Goal: Transaction & Acquisition: Purchase product/service

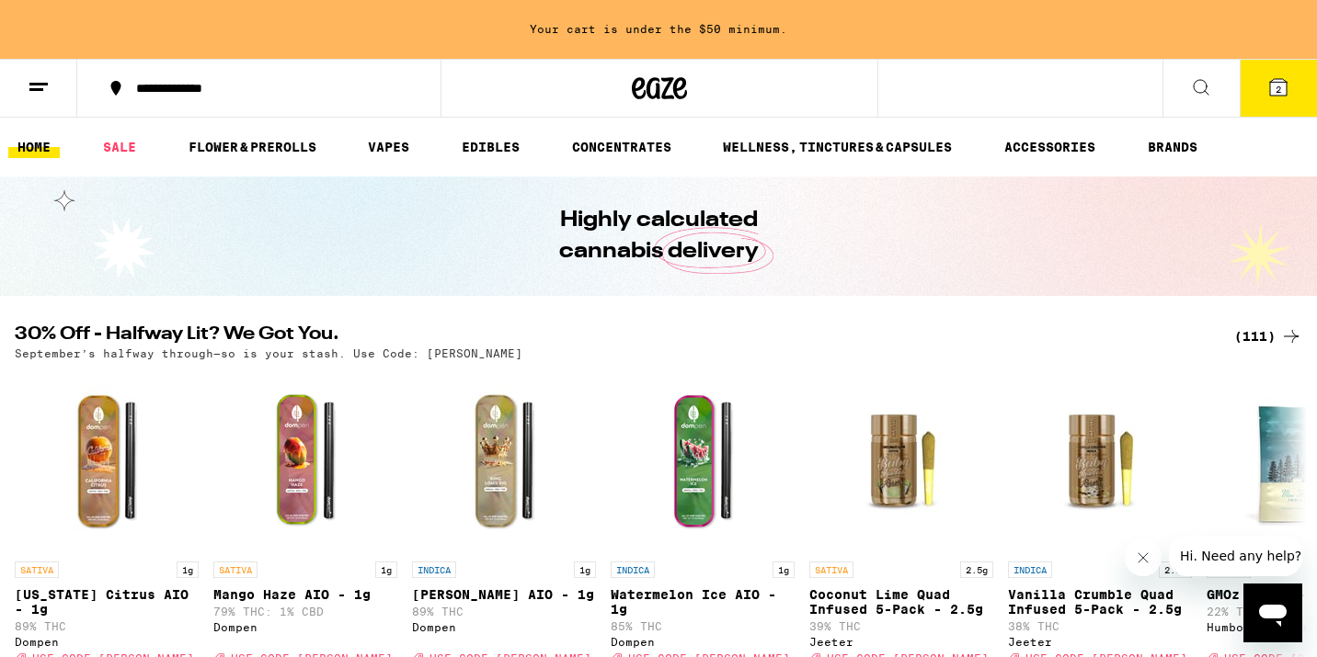
click at [1290, 332] on icon at bounding box center [1291, 336] width 22 height 22
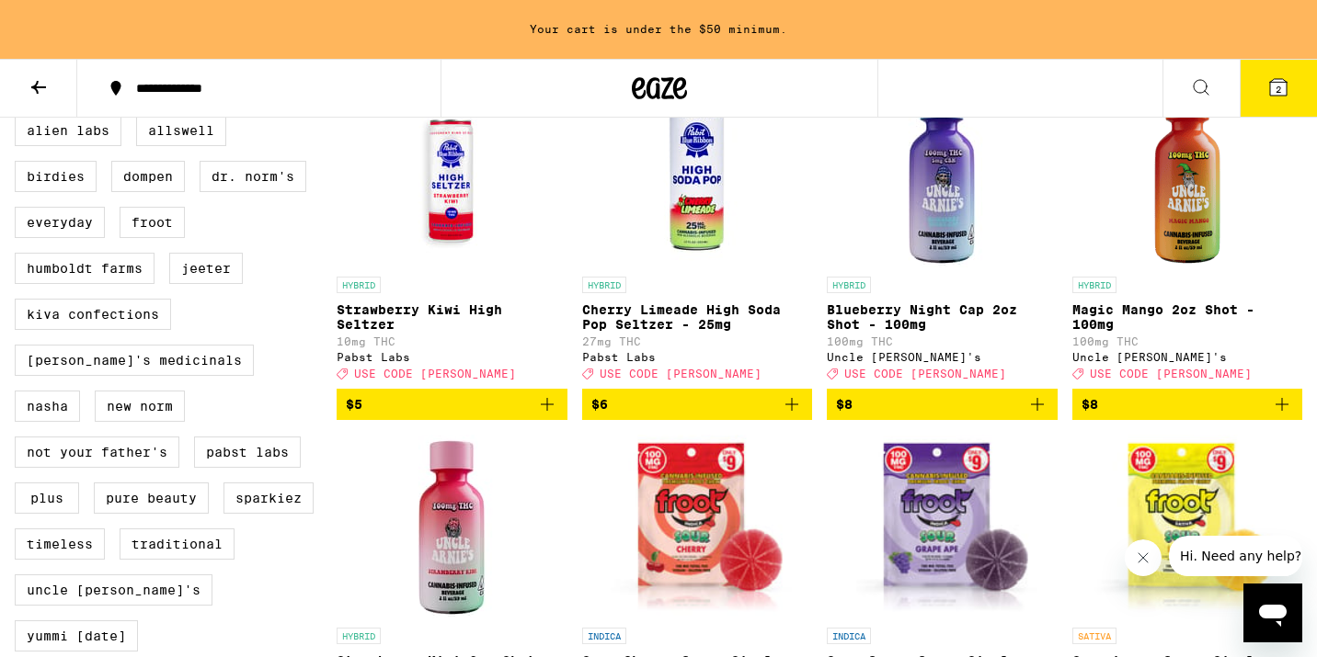
scroll to position [1303, 0]
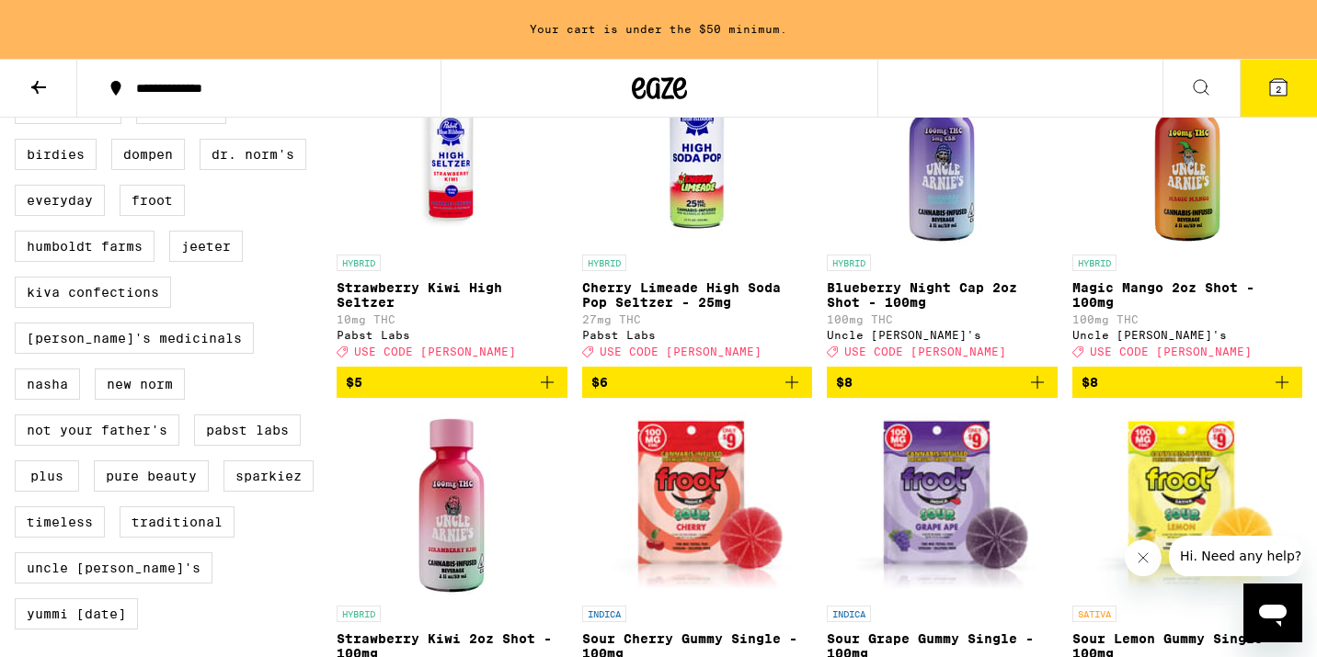
click at [1041, 394] on icon "Add to bag" at bounding box center [1037, 382] width 22 height 22
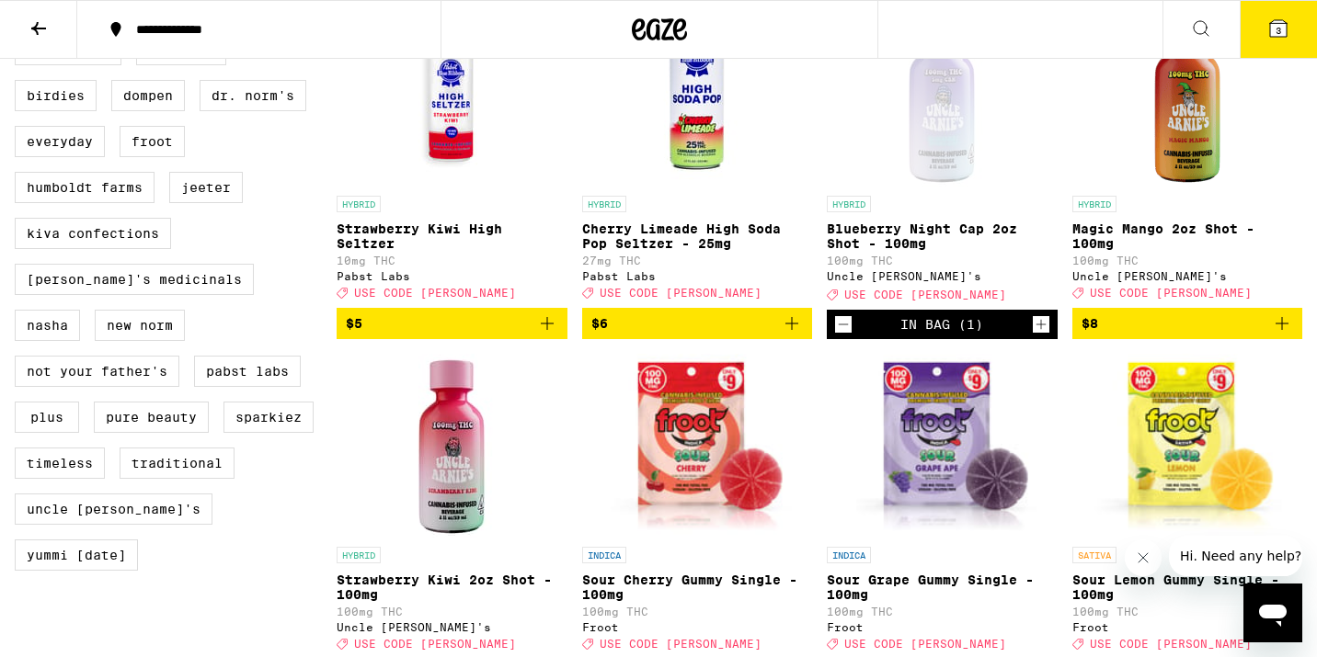
scroll to position [1244, 0]
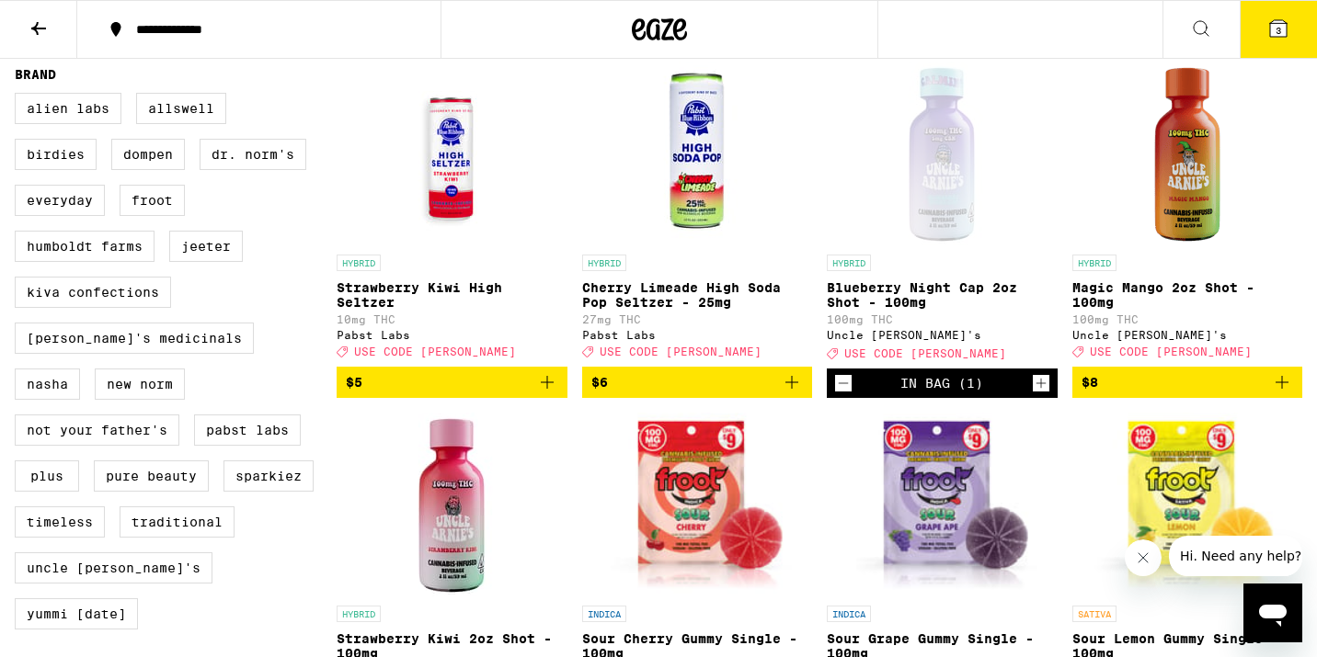
click at [1276, 394] on icon "Add to bag" at bounding box center [1282, 382] width 22 height 22
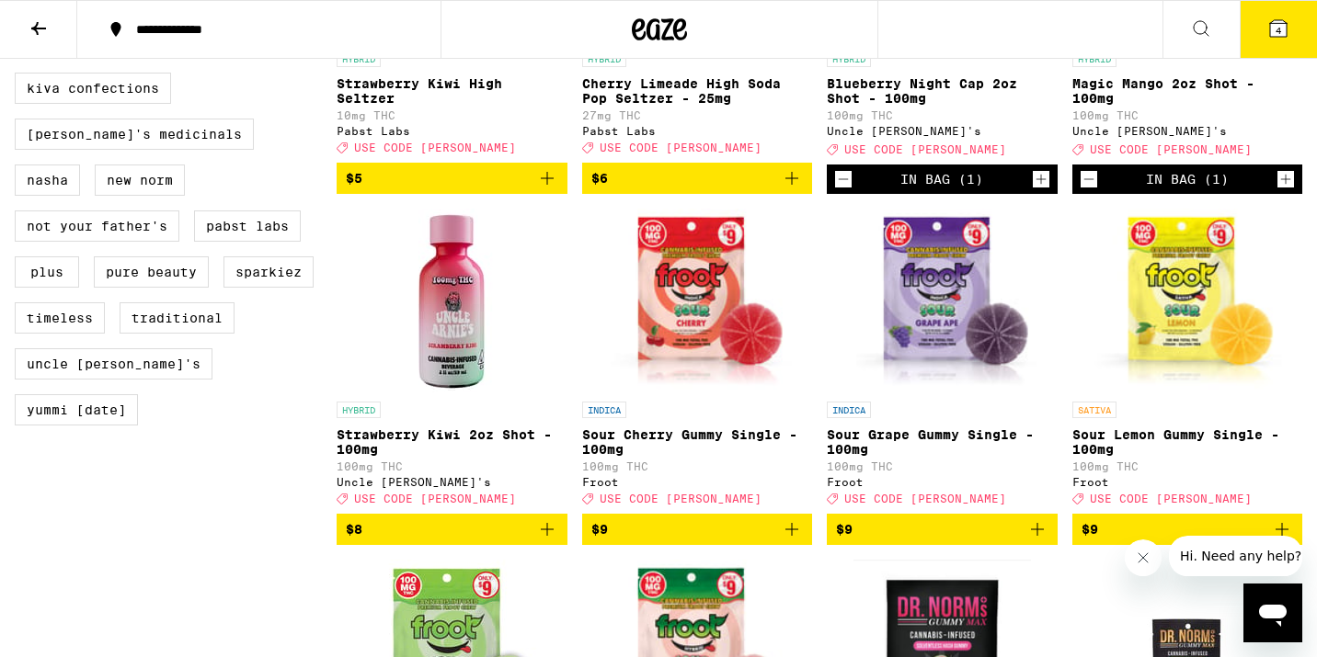
scroll to position [1581, 0]
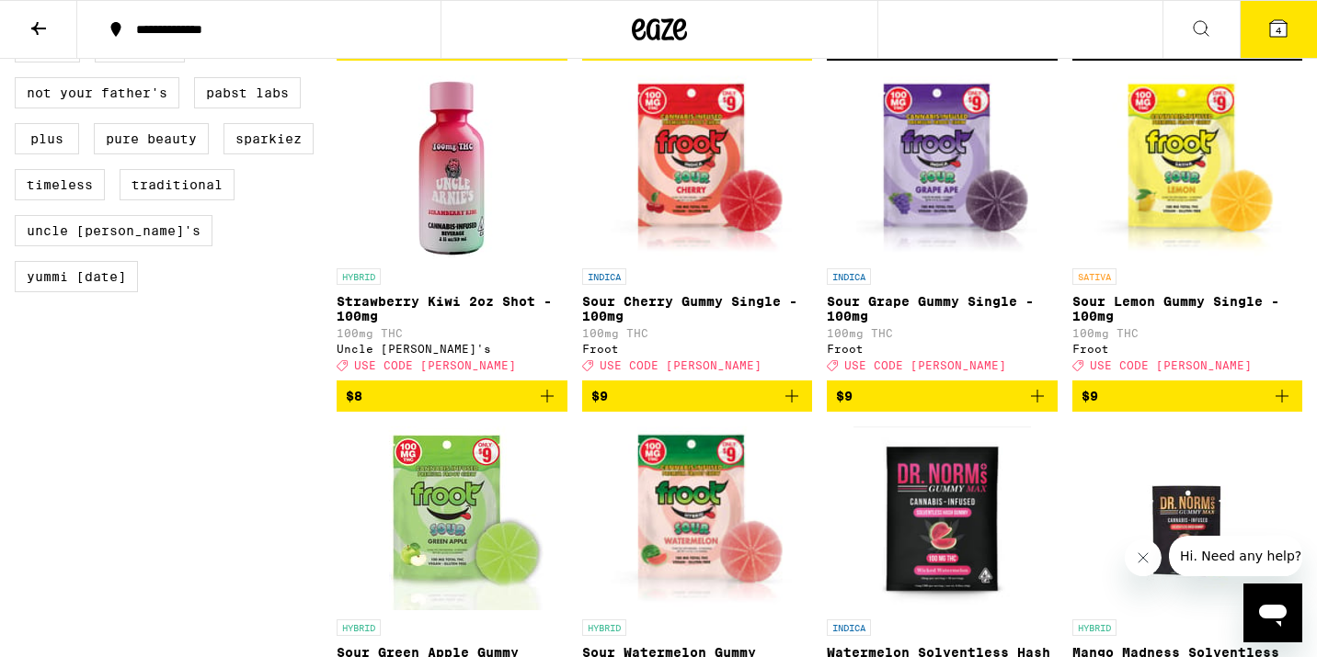
click at [550, 407] on icon "Add to bag" at bounding box center [547, 396] width 22 height 22
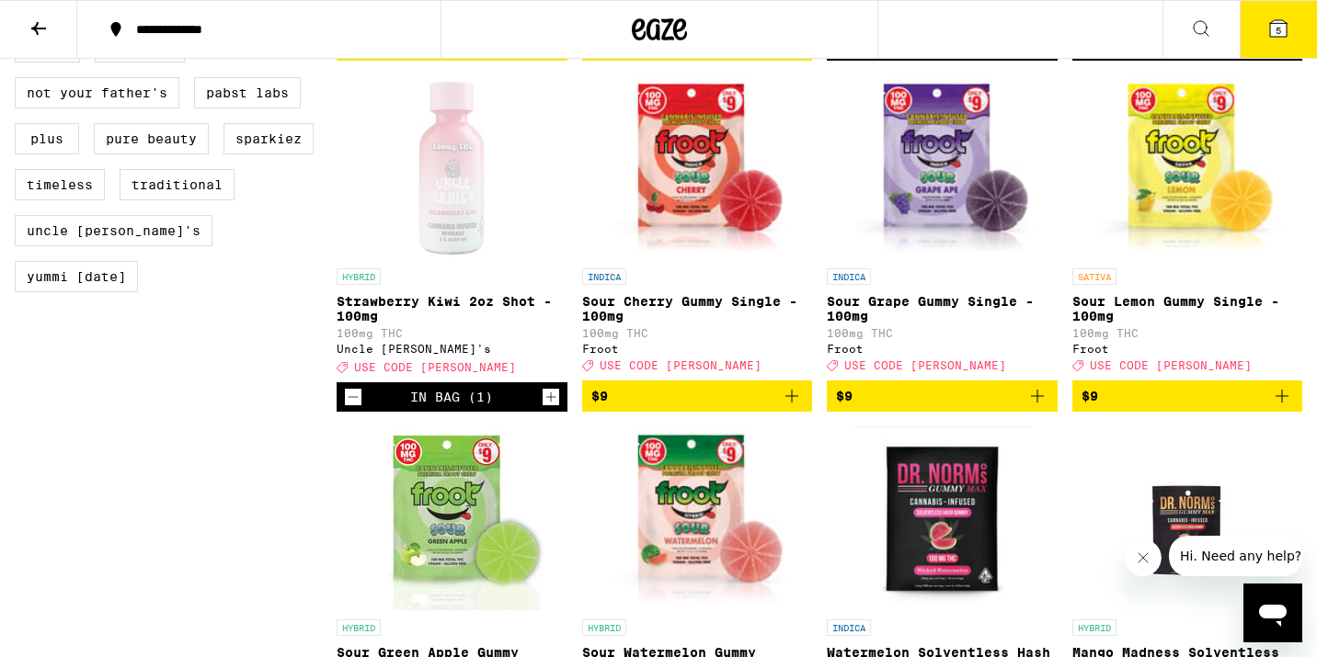
click at [1295, 412] on button "$9" at bounding box center [1187, 396] width 231 height 31
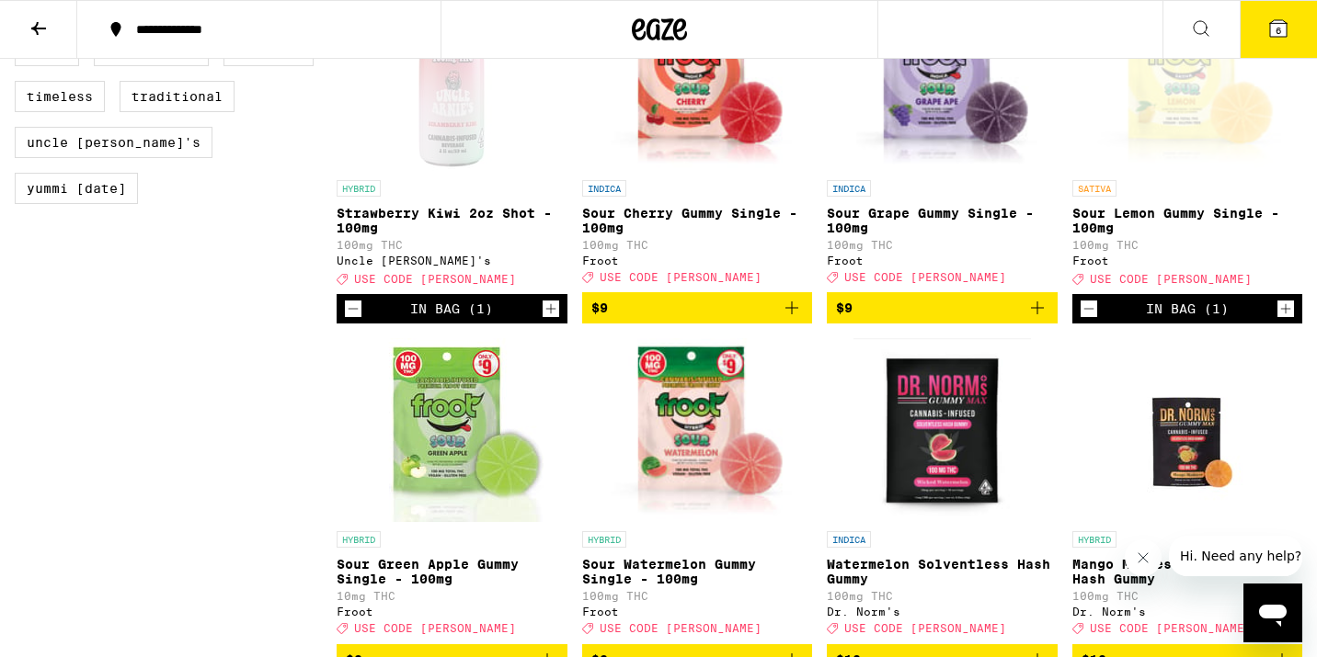
scroll to position [1800, 0]
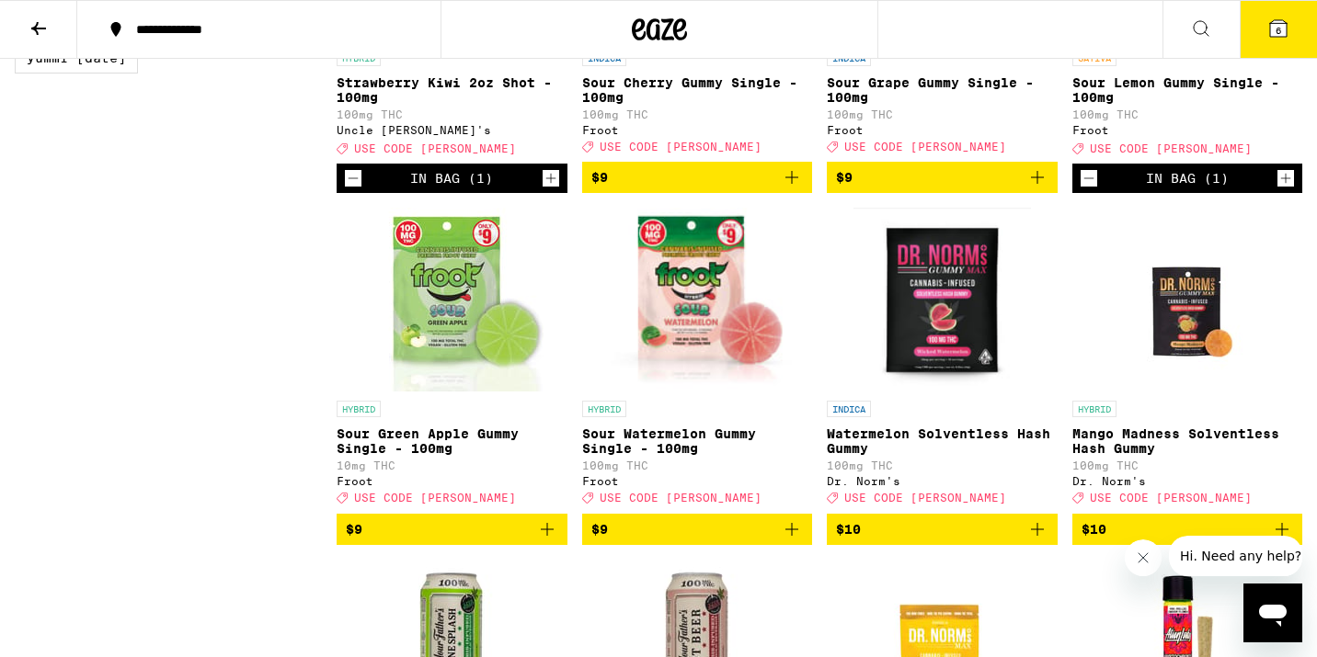
click at [550, 536] on icon "Add to bag" at bounding box center [547, 529] width 13 height 13
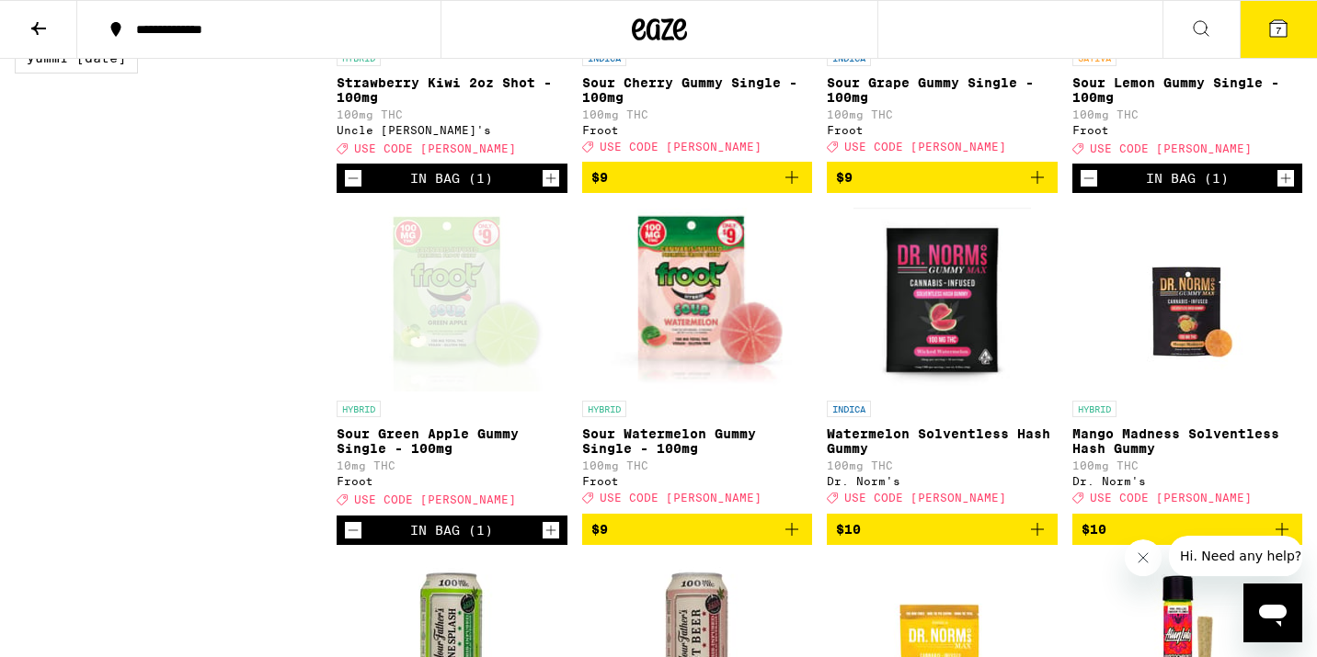
click at [793, 541] on icon "Add to bag" at bounding box center [792, 530] width 22 height 22
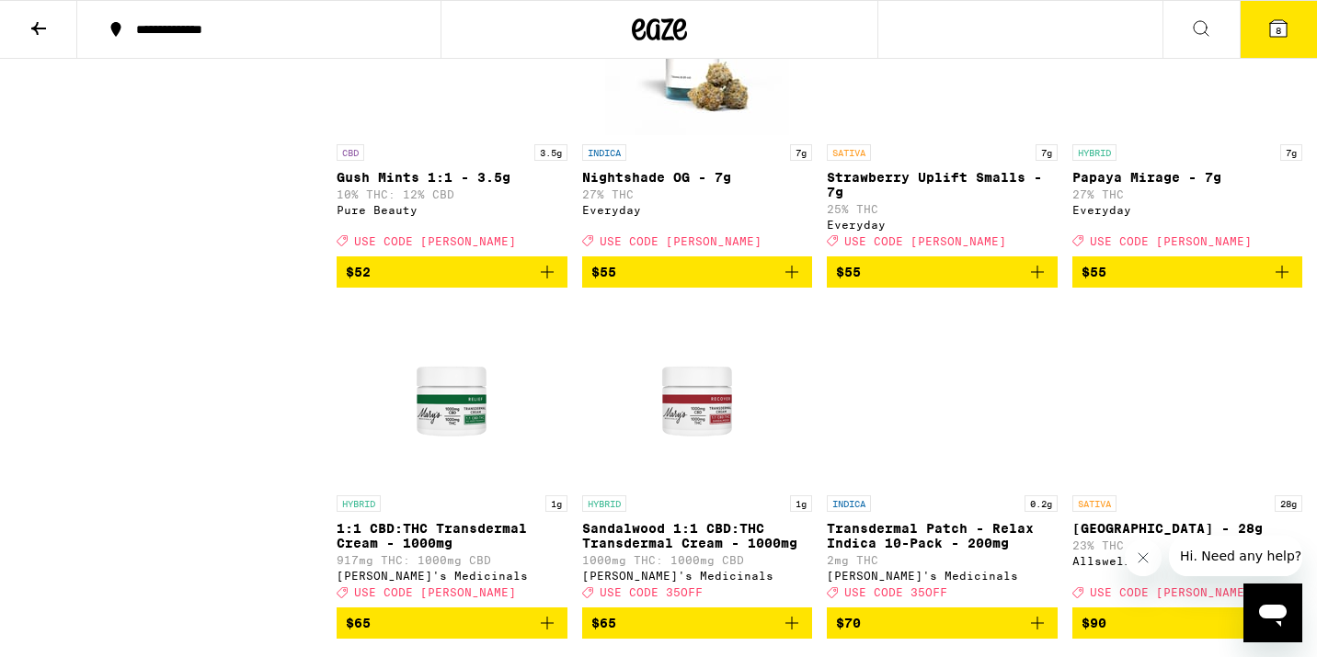
scroll to position [9111, 0]
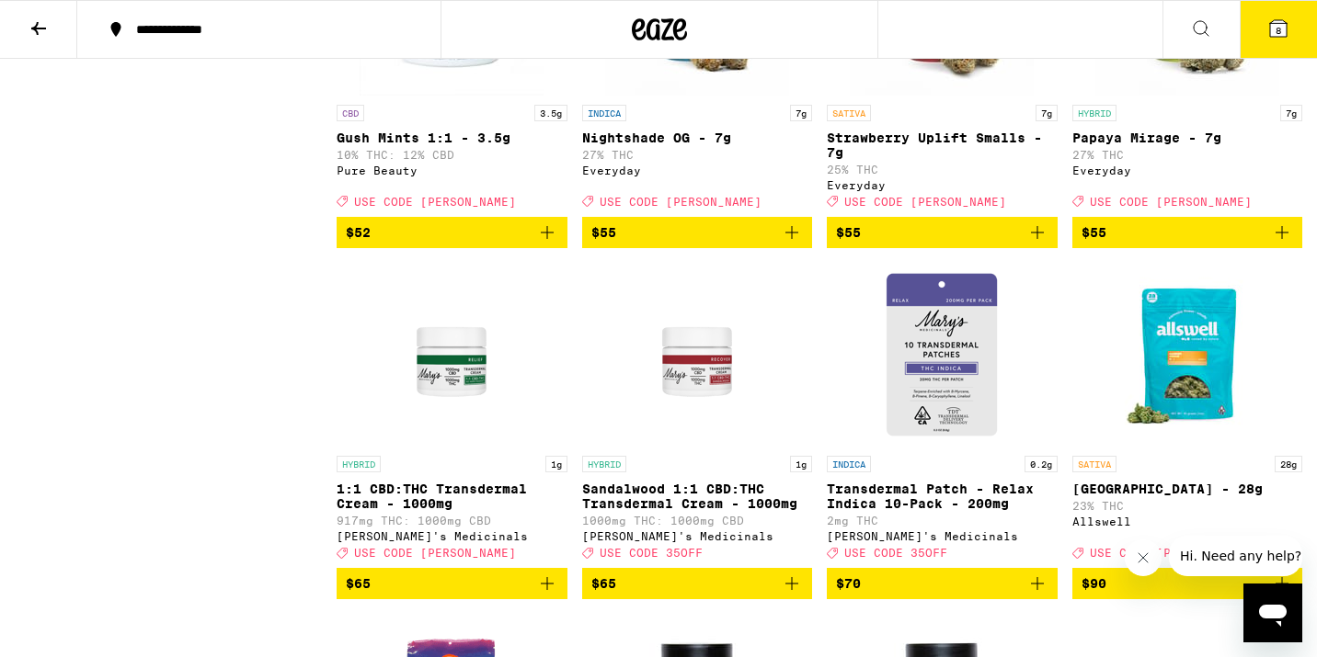
click at [1278, 244] on icon "Add to bag" at bounding box center [1282, 233] width 22 height 22
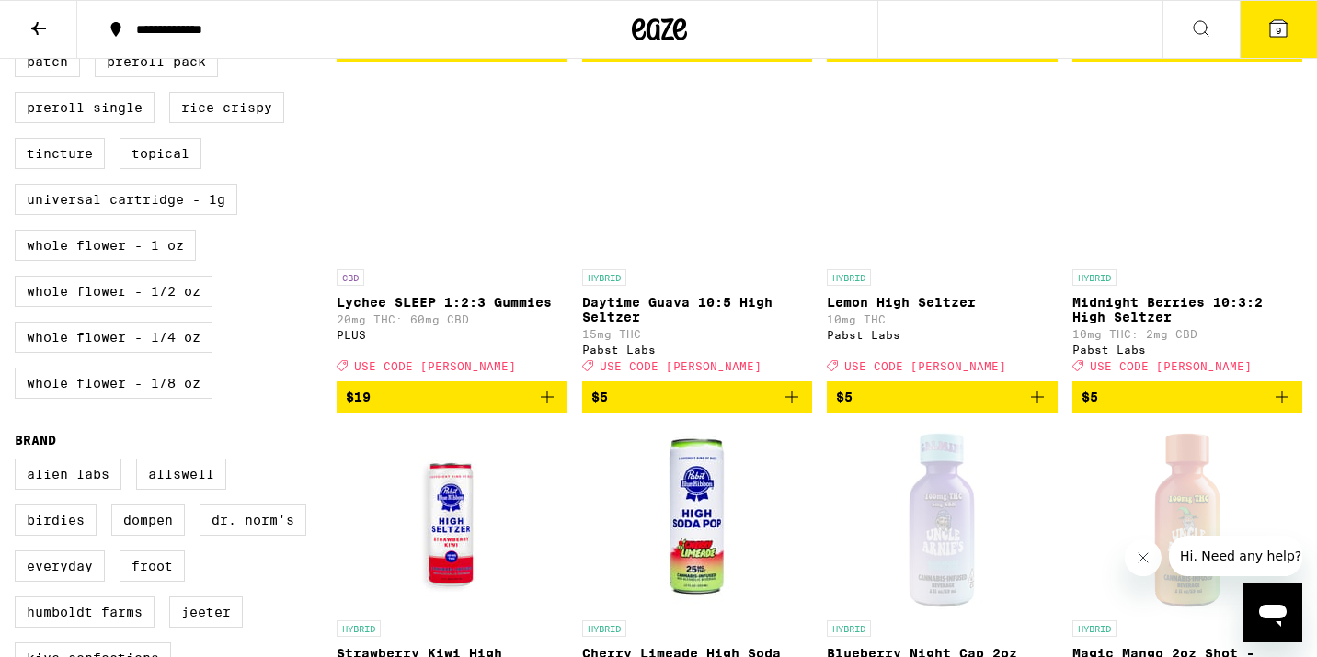
scroll to position [0, 0]
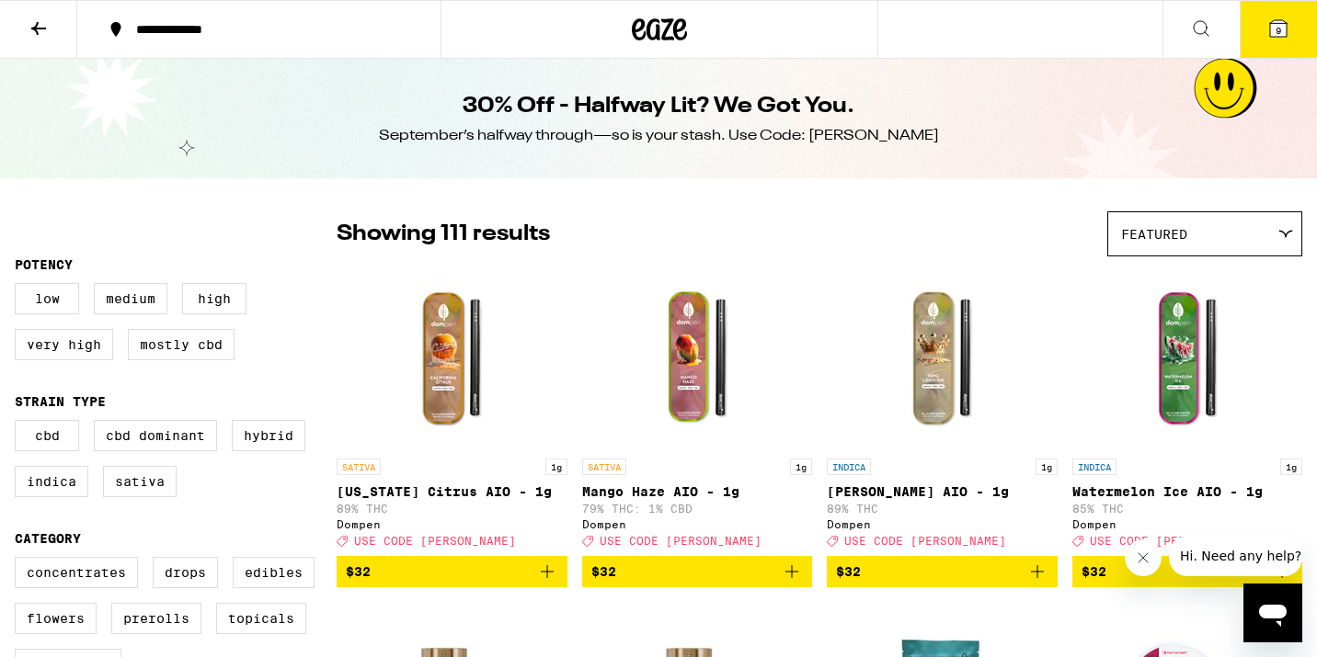
click at [25, 17] on button at bounding box center [38, 30] width 77 height 58
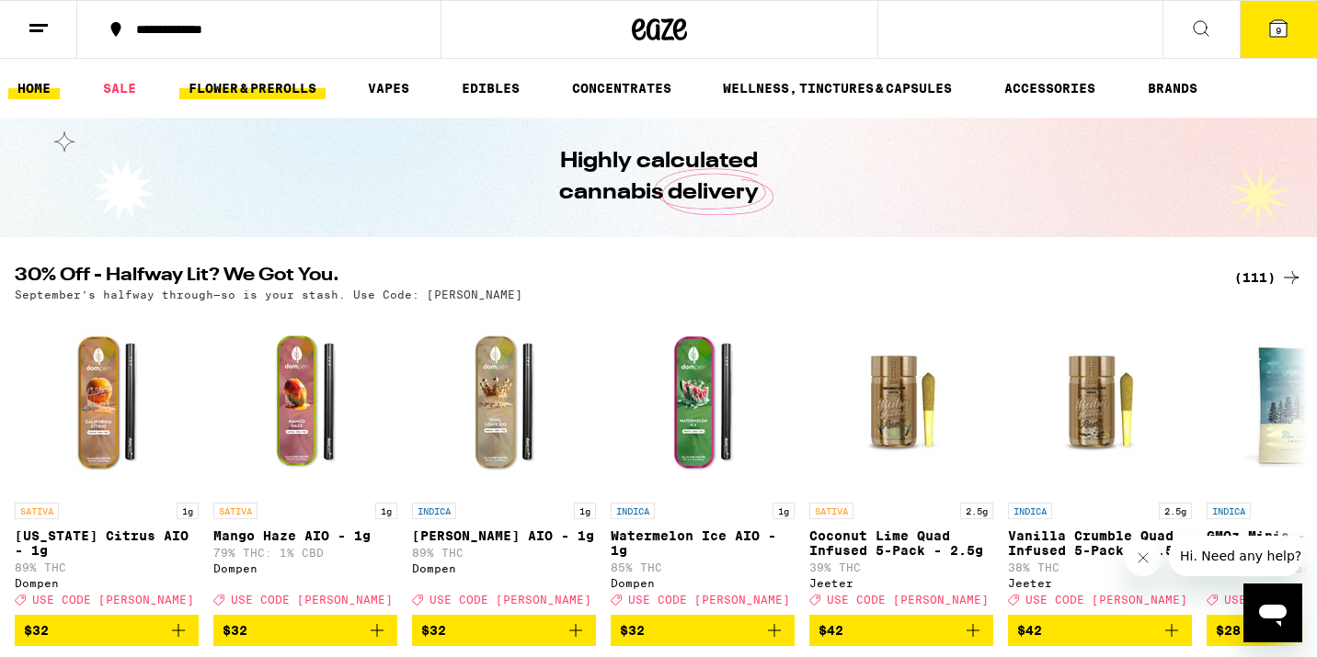
click at [211, 86] on link "FLOWER & PREROLLS" at bounding box center [252, 88] width 146 height 22
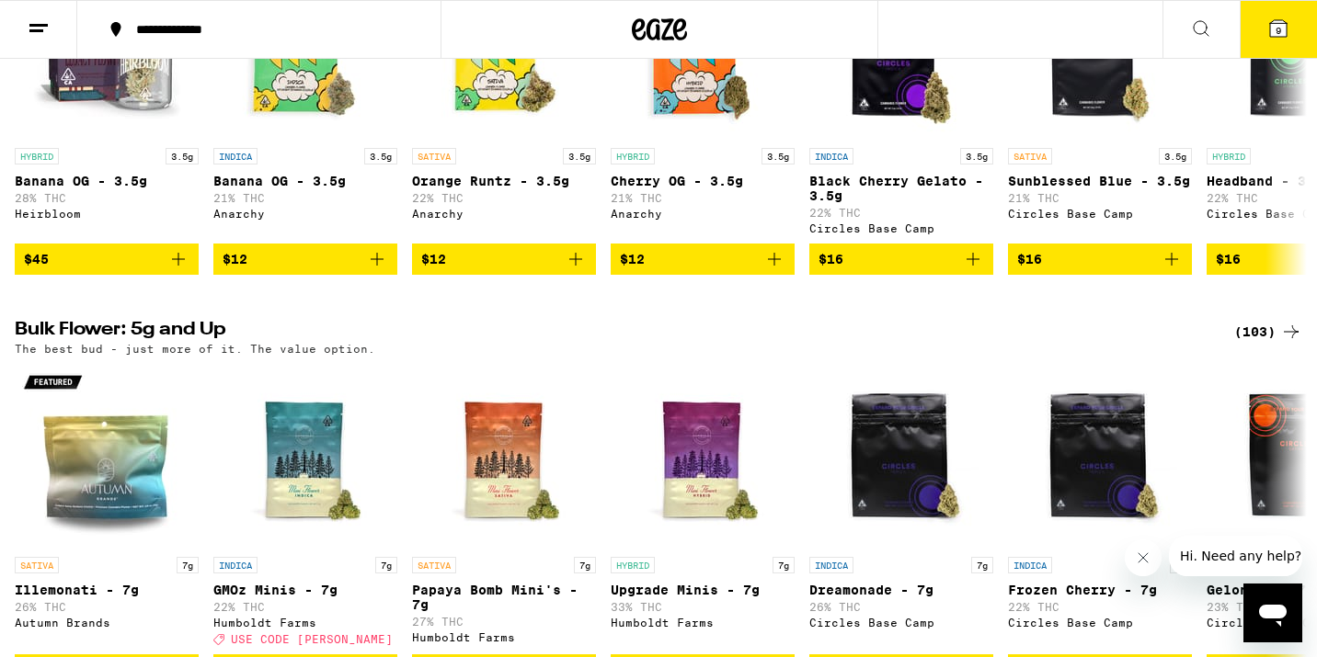
scroll to position [348, 0]
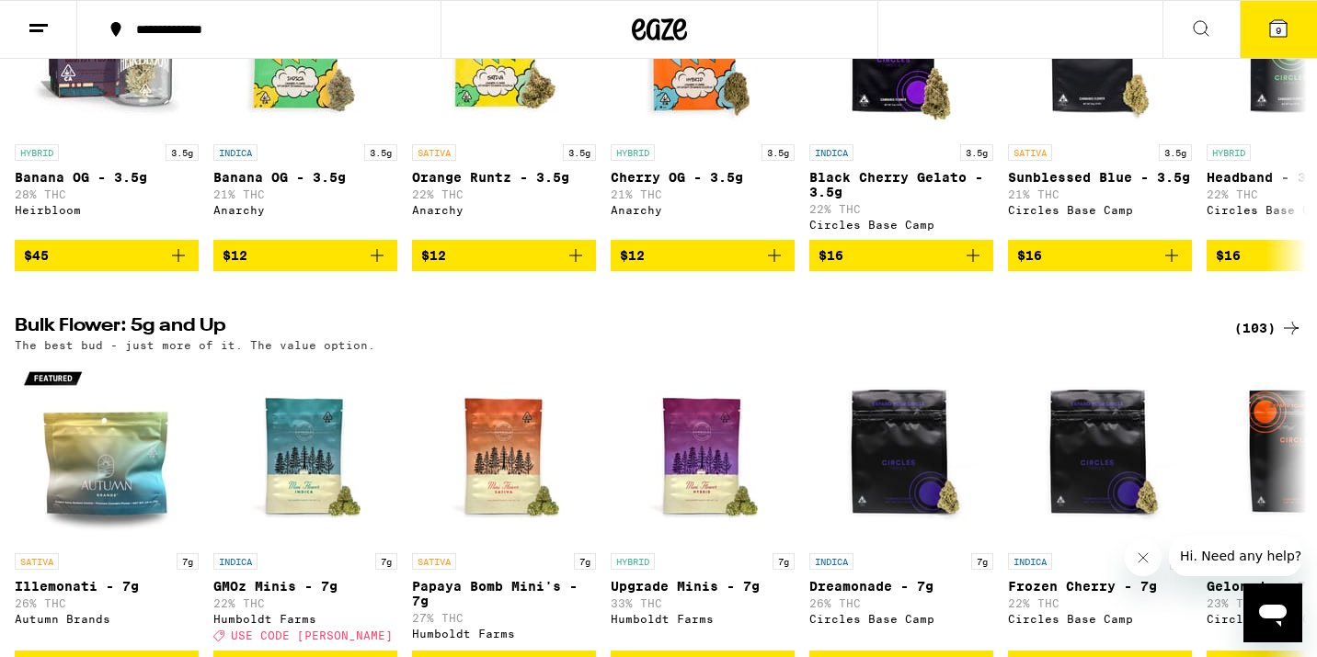
click at [1249, 338] on div "(103)" at bounding box center [1268, 328] width 68 height 22
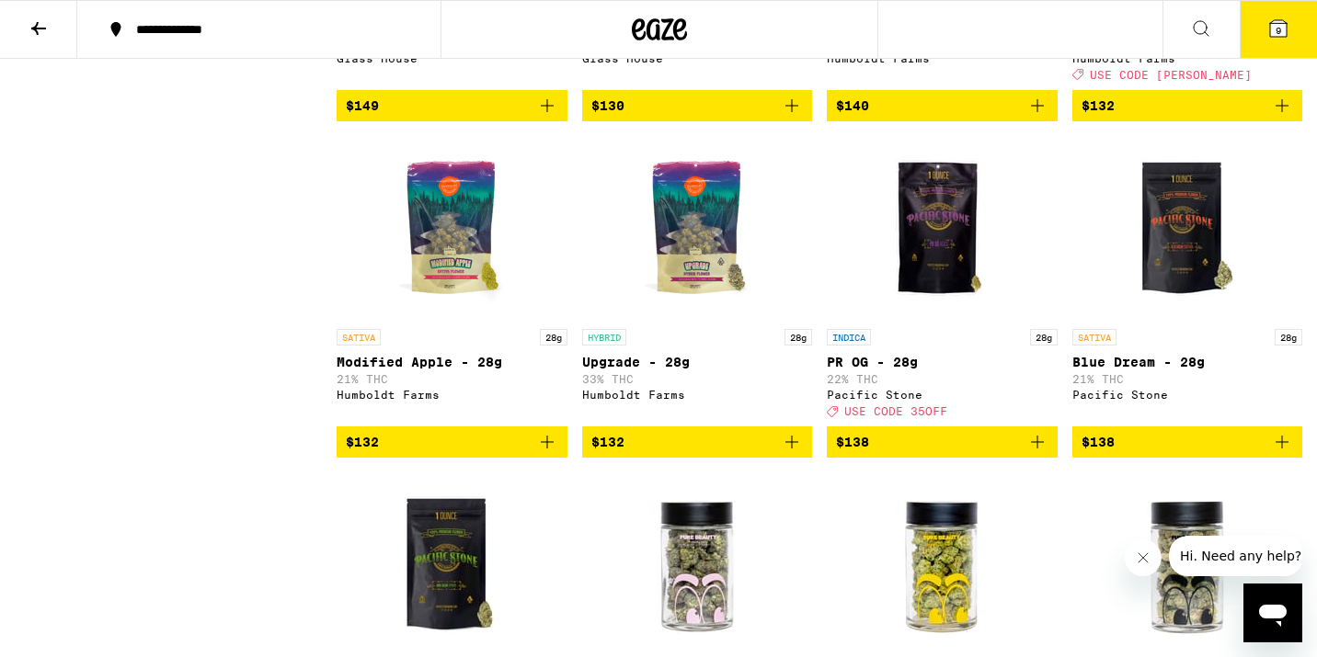
scroll to position [7421, 0]
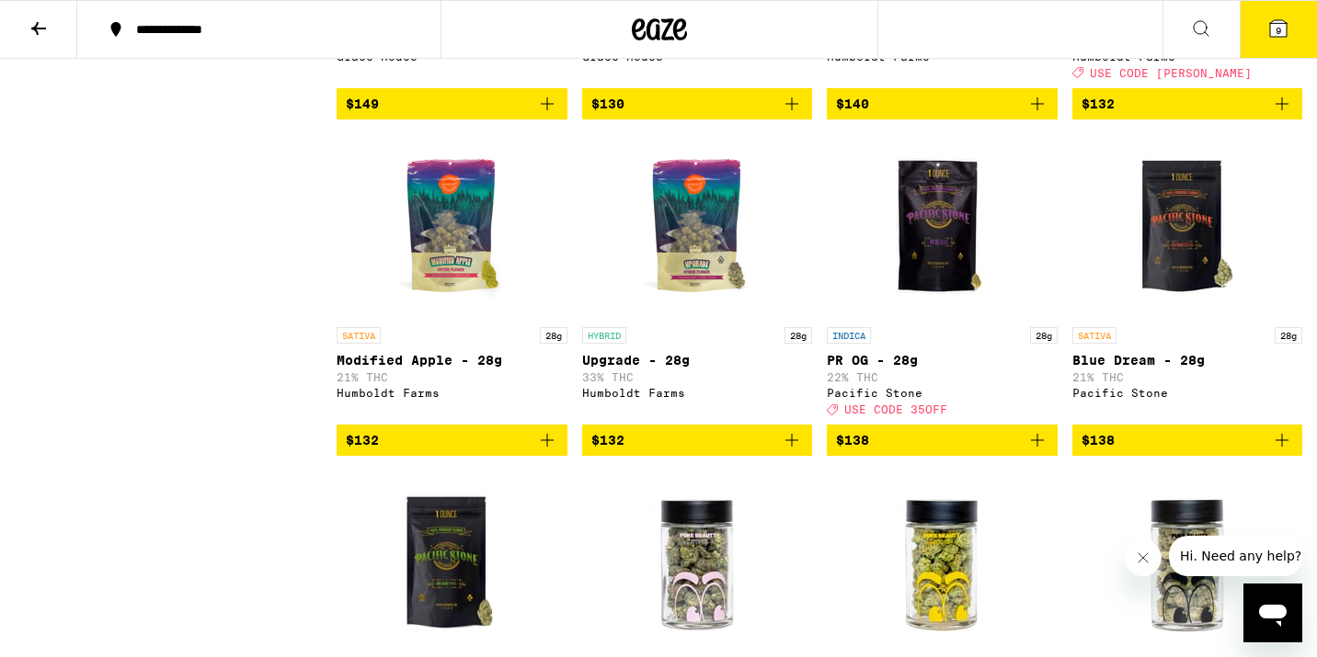
click at [1267, 36] on icon at bounding box center [1278, 28] width 22 height 22
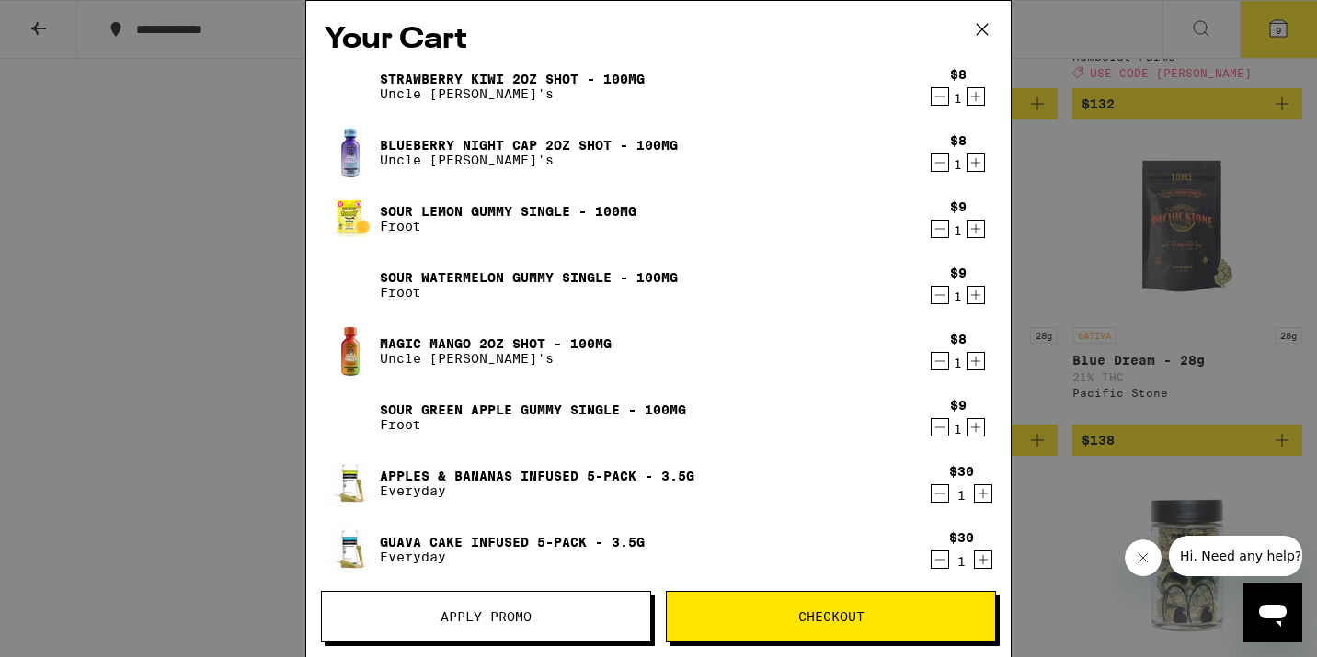
click at [505, 620] on span "Apply Promo" at bounding box center [485, 616] width 91 height 13
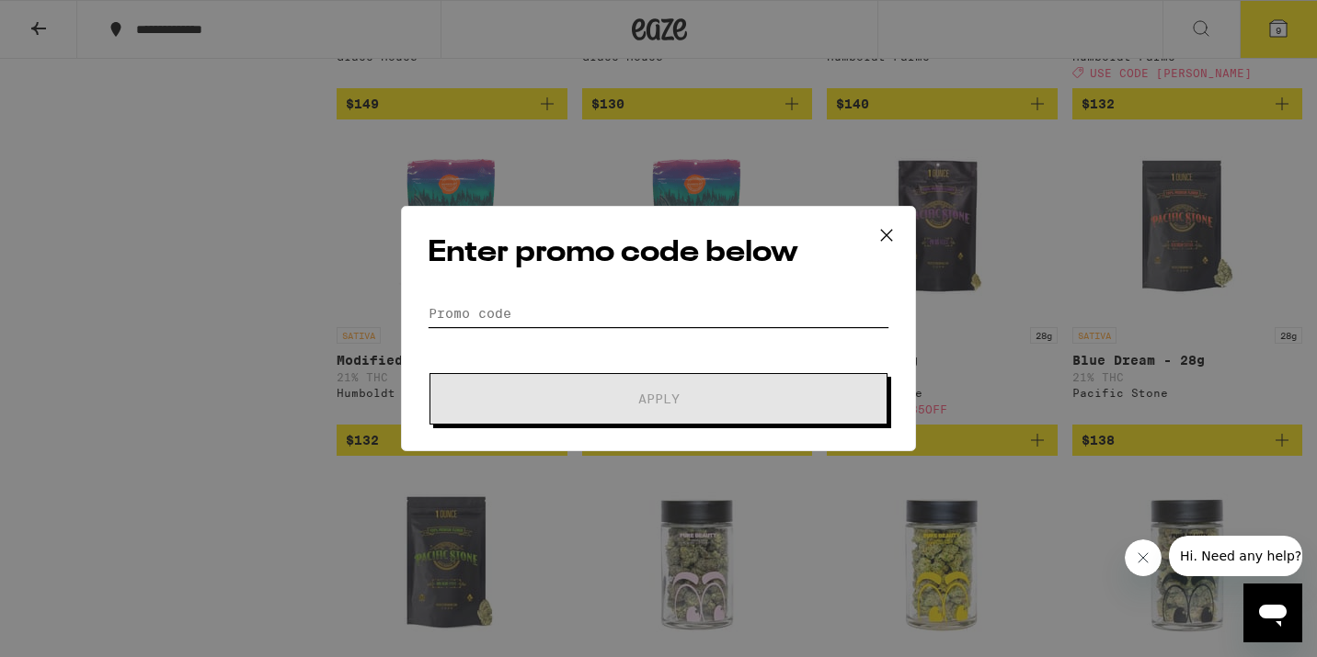
click at [643, 300] on input "Promo Code" at bounding box center [659, 314] width 462 height 28
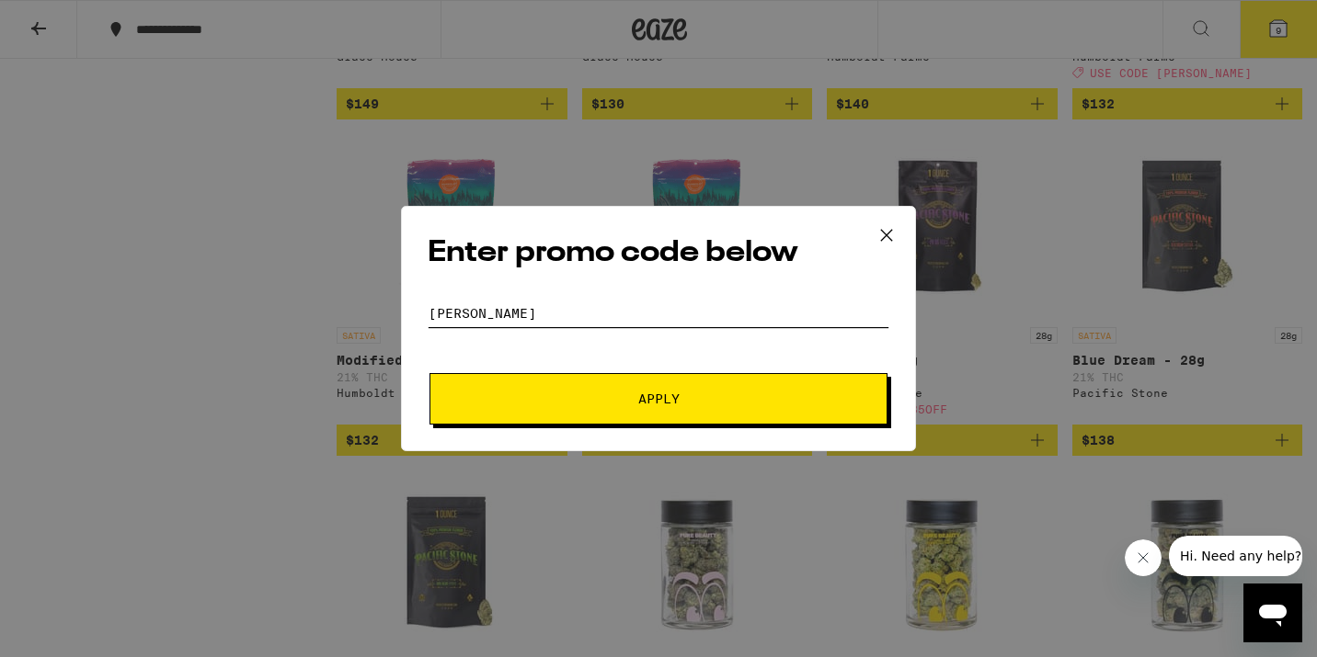
type input "[PERSON_NAME]"
click at [736, 391] on button "Apply" at bounding box center [658, 398] width 458 height 51
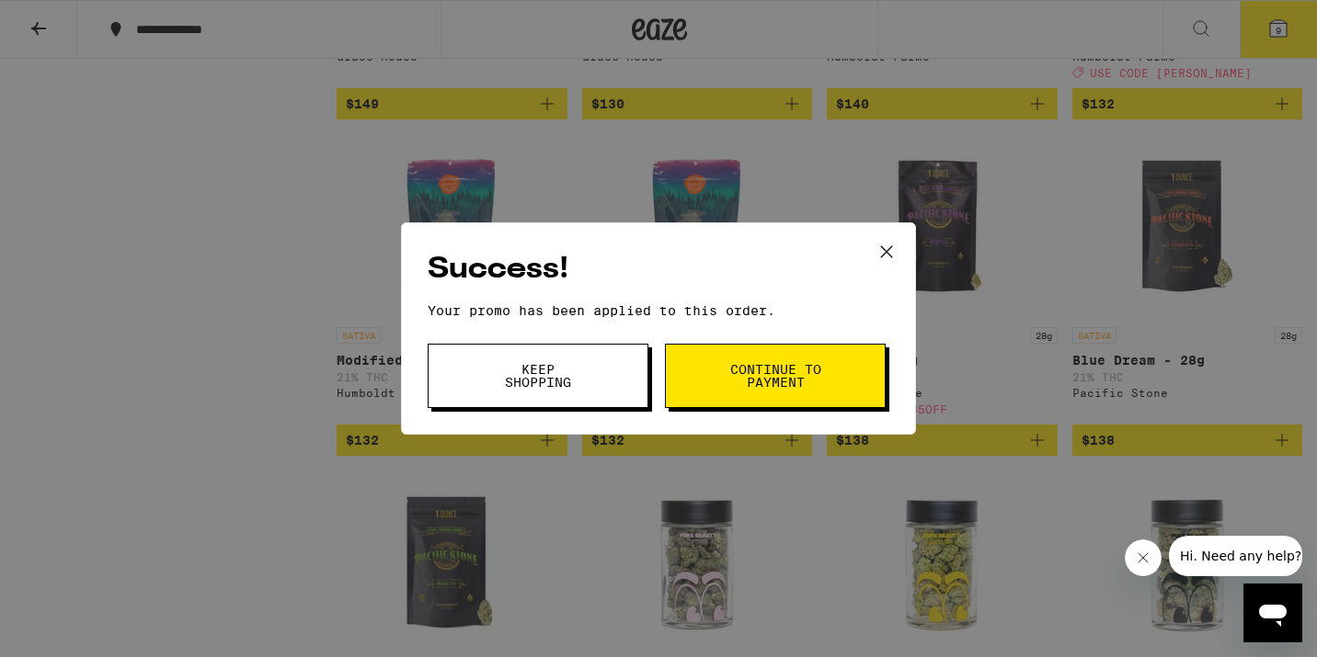
click at [845, 378] on button "Continue to payment" at bounding box center [775, 376] width 221 height 64
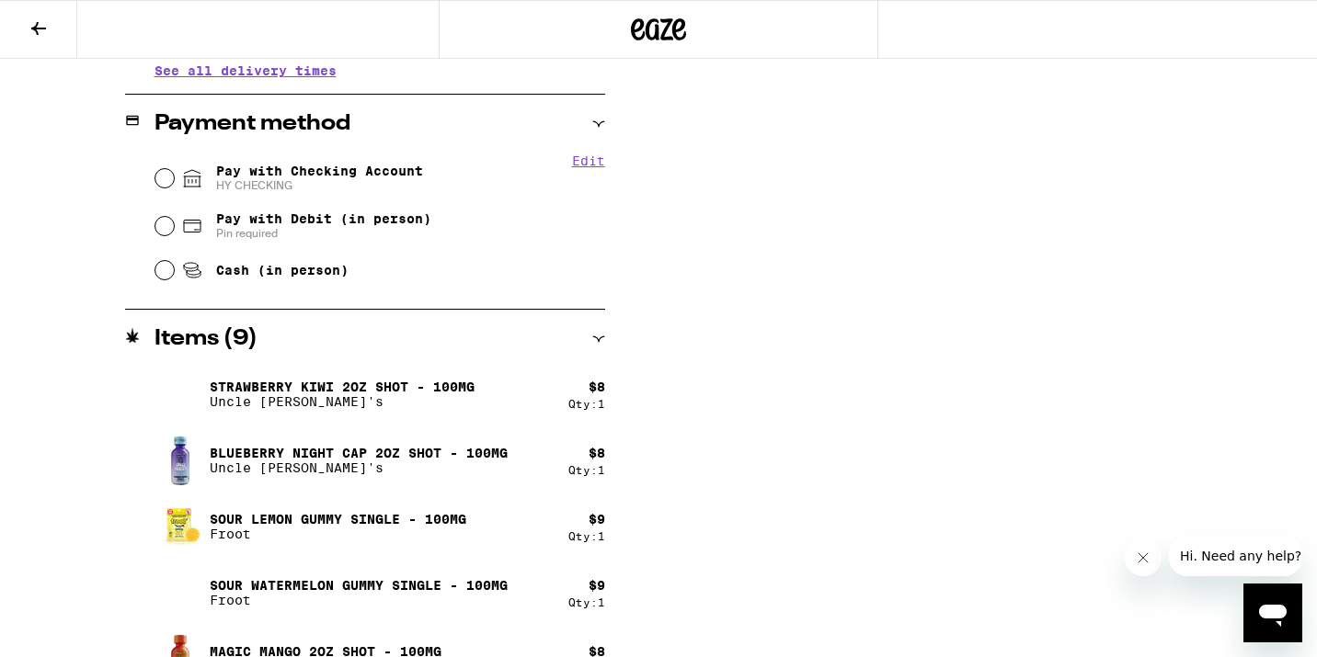
scroll to position [1039, 0]
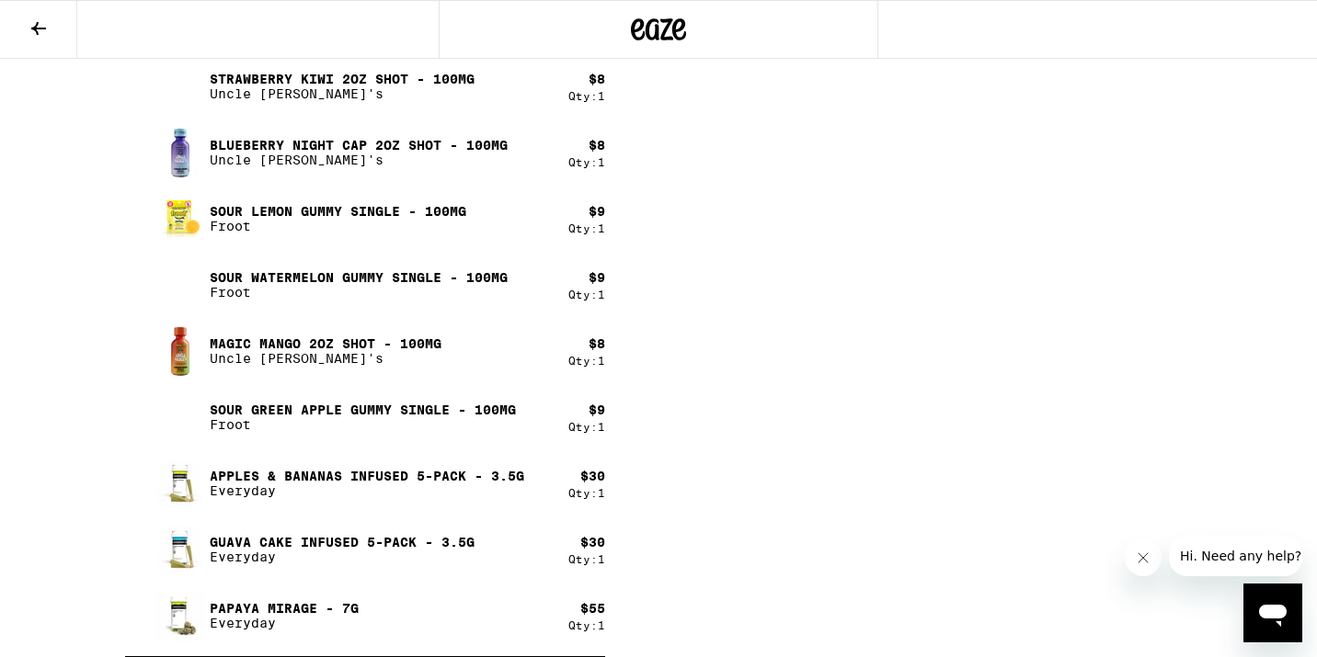
click at [454, 497] on p "Everyday" at bounding box center [367, 491] width 314 height 15
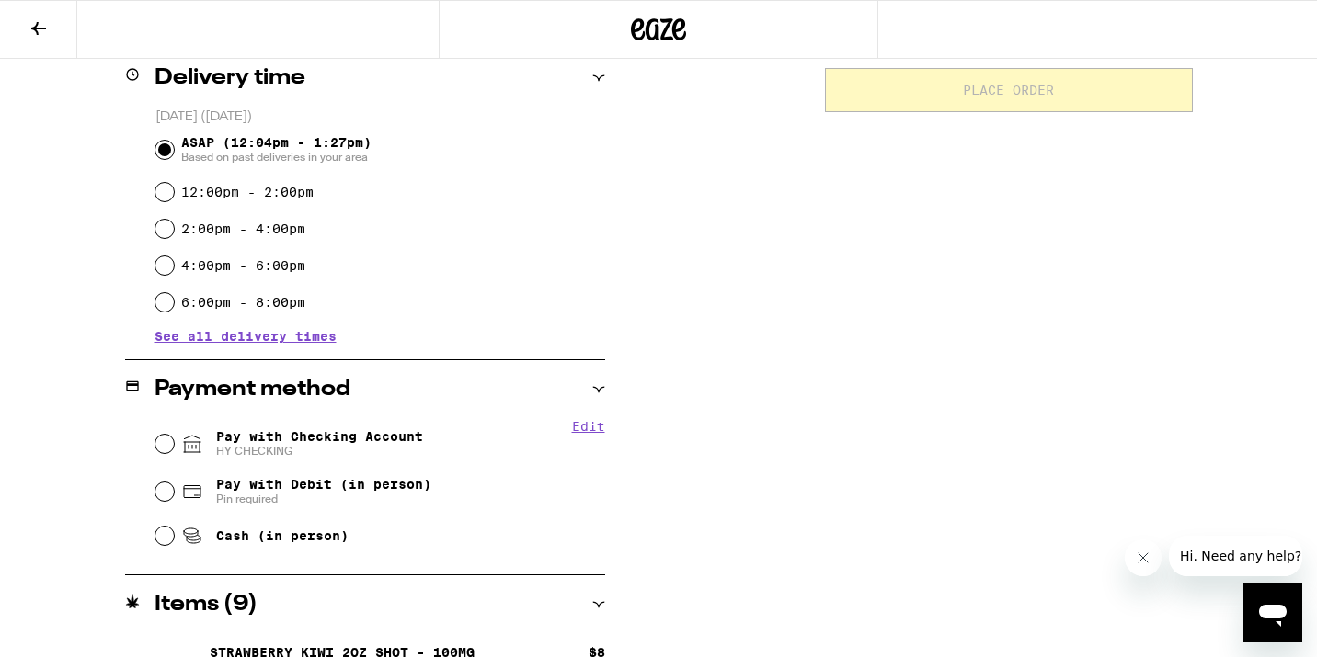
scroll to position [0, 0]
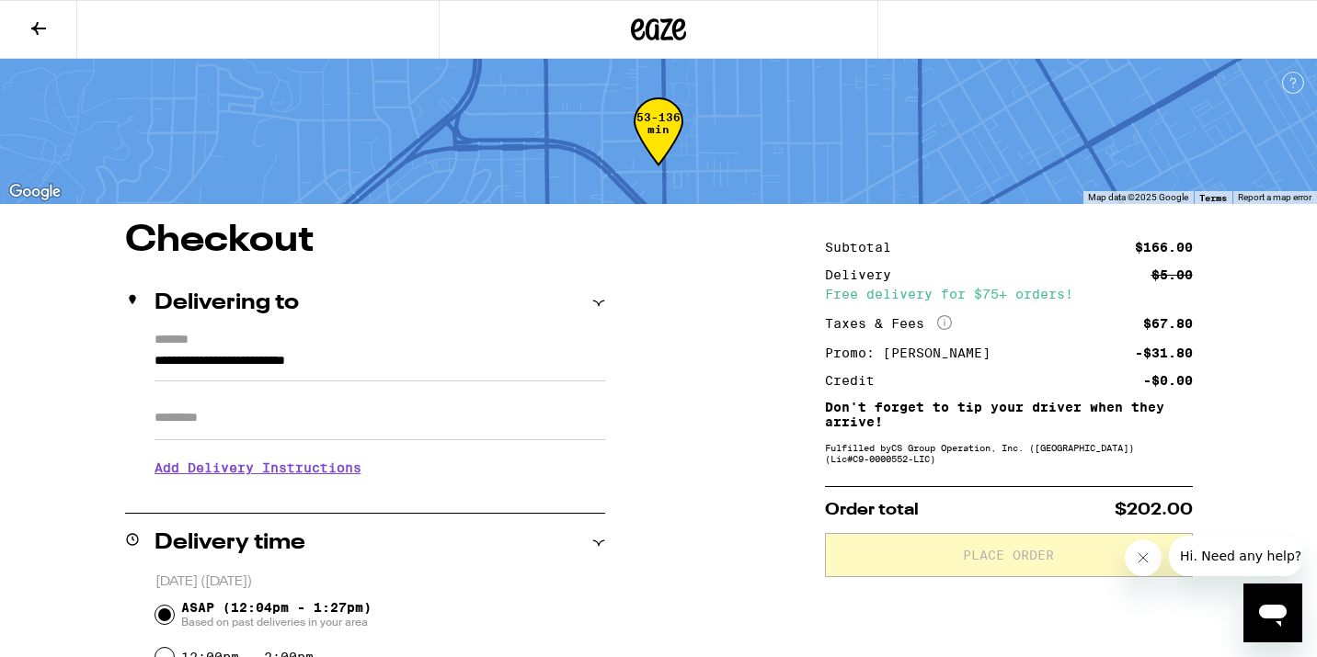
click at [58, 28] on button at bounding box center [38, 30] width 77 height 58
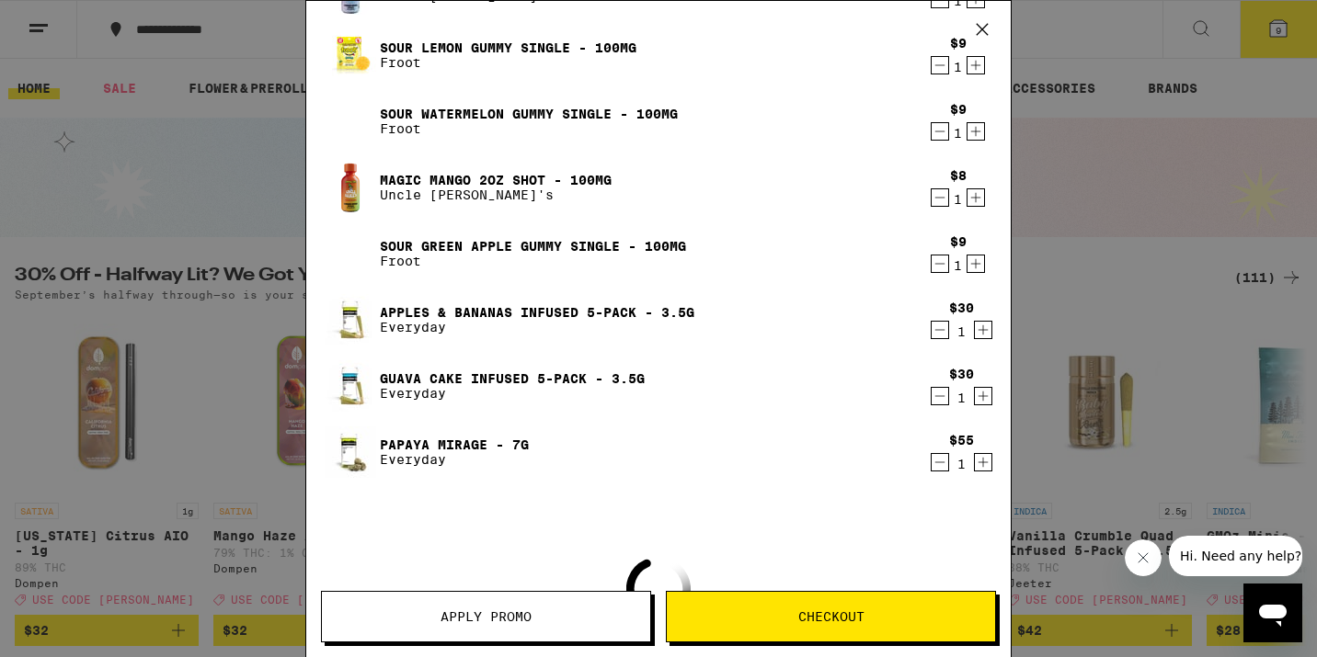
scroll to position [165, 0]
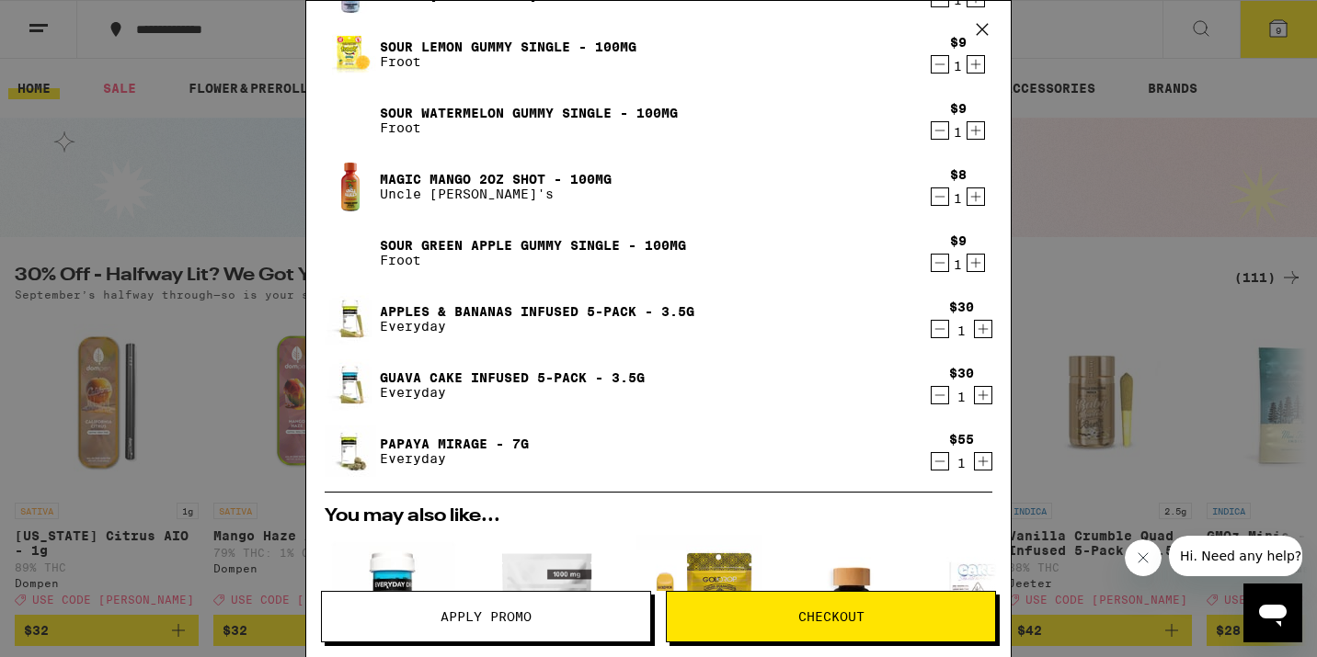
click at [936, 391] on icon "Decrement" at bounding box center [939, 395] width 17 height 22
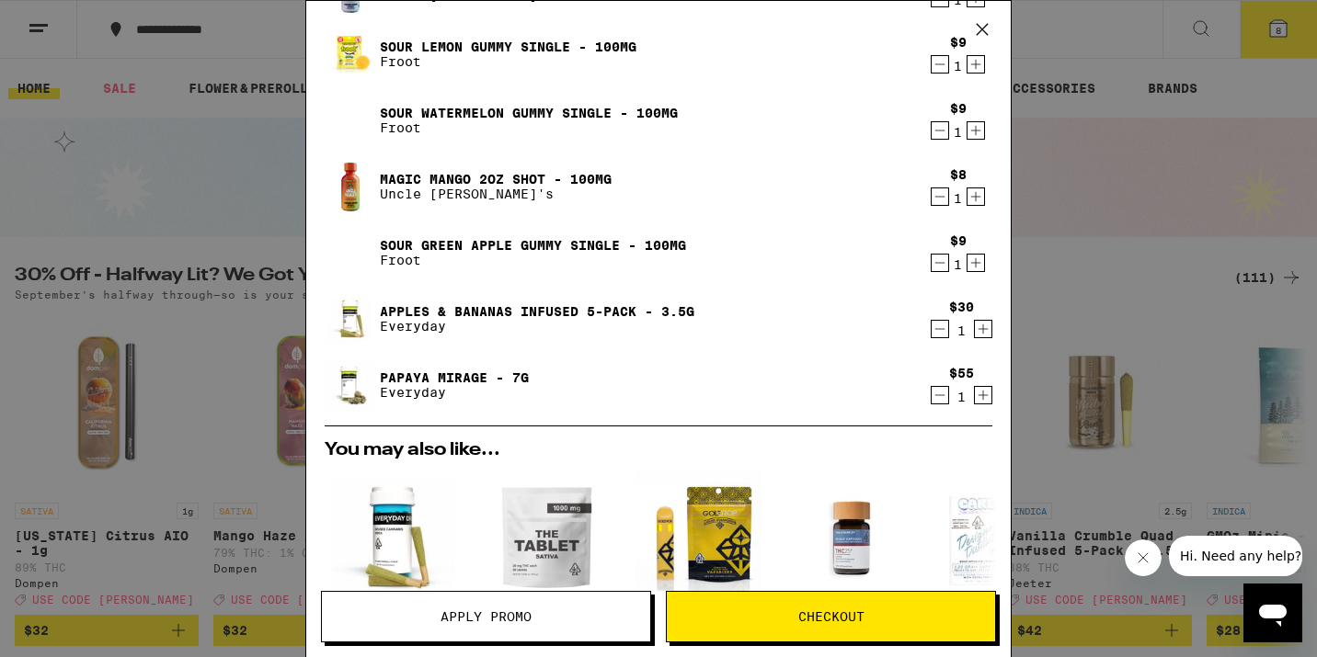
click at [941, 329] on icon "Decrement" at bounding box center [939, 329] width 17 height 22
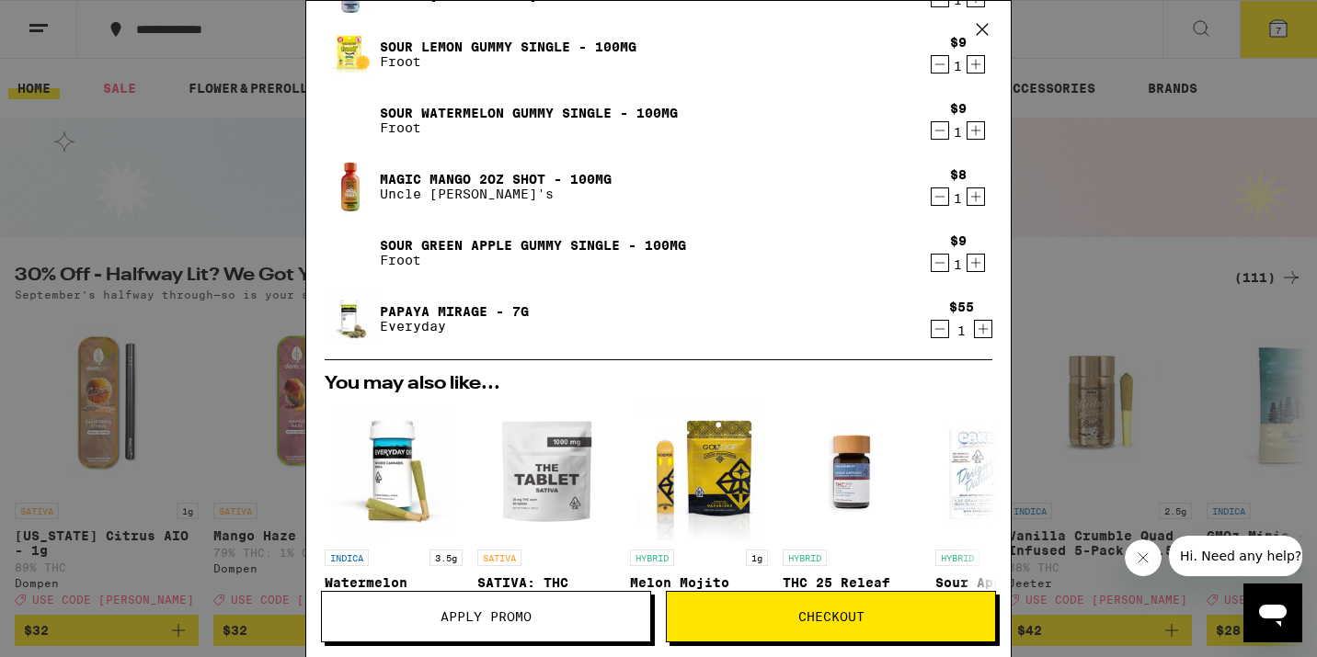
scroll to position [0, 0]
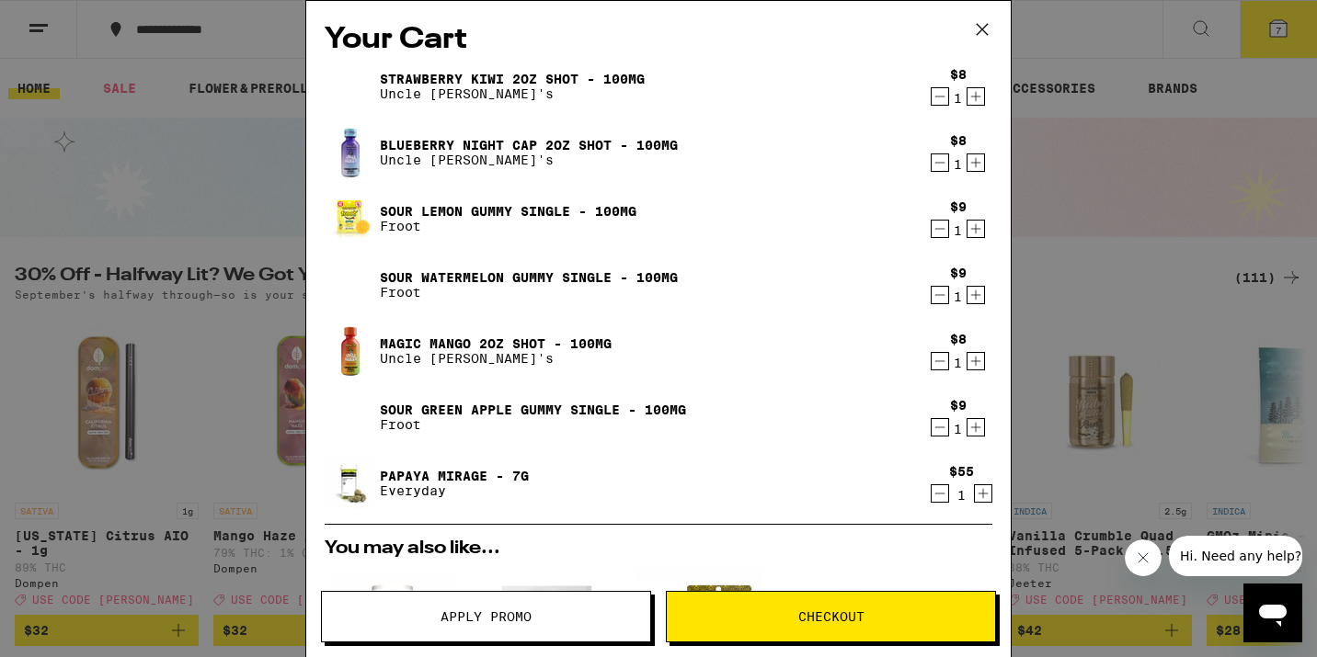
click at [865, 608] on button "Checkout" at bounding box center [831, 616] width 330 height 51
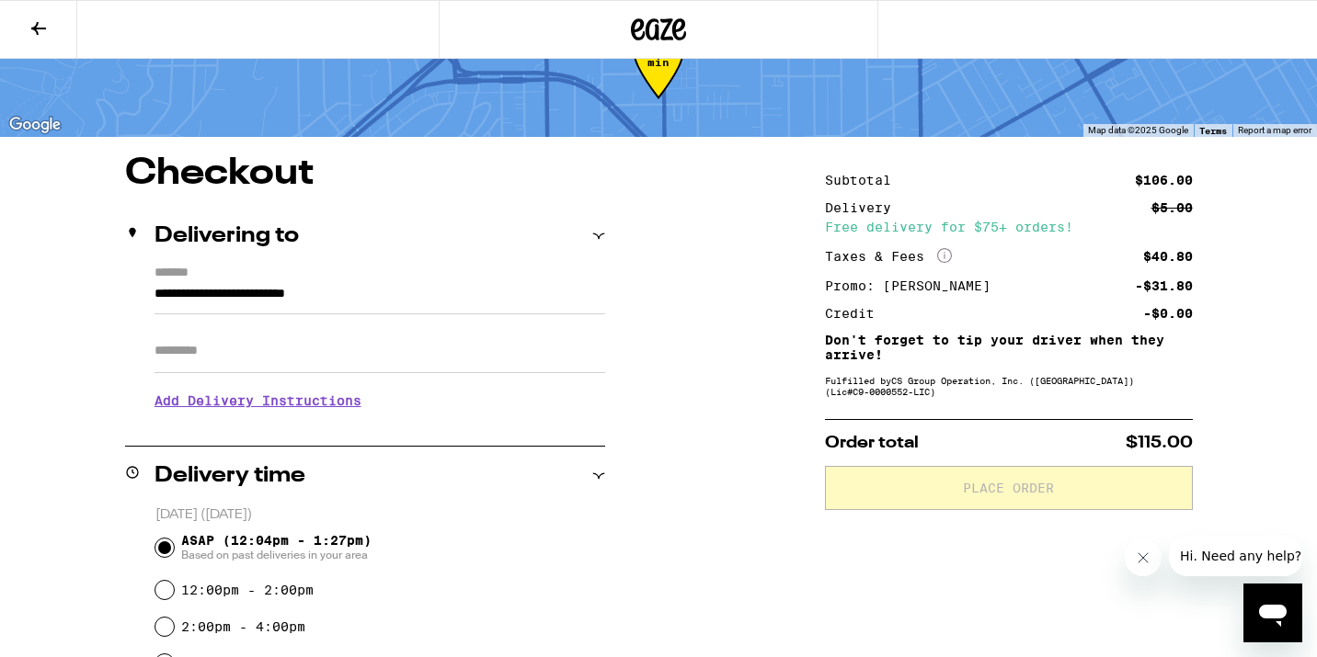
scroll to position [115, 0]
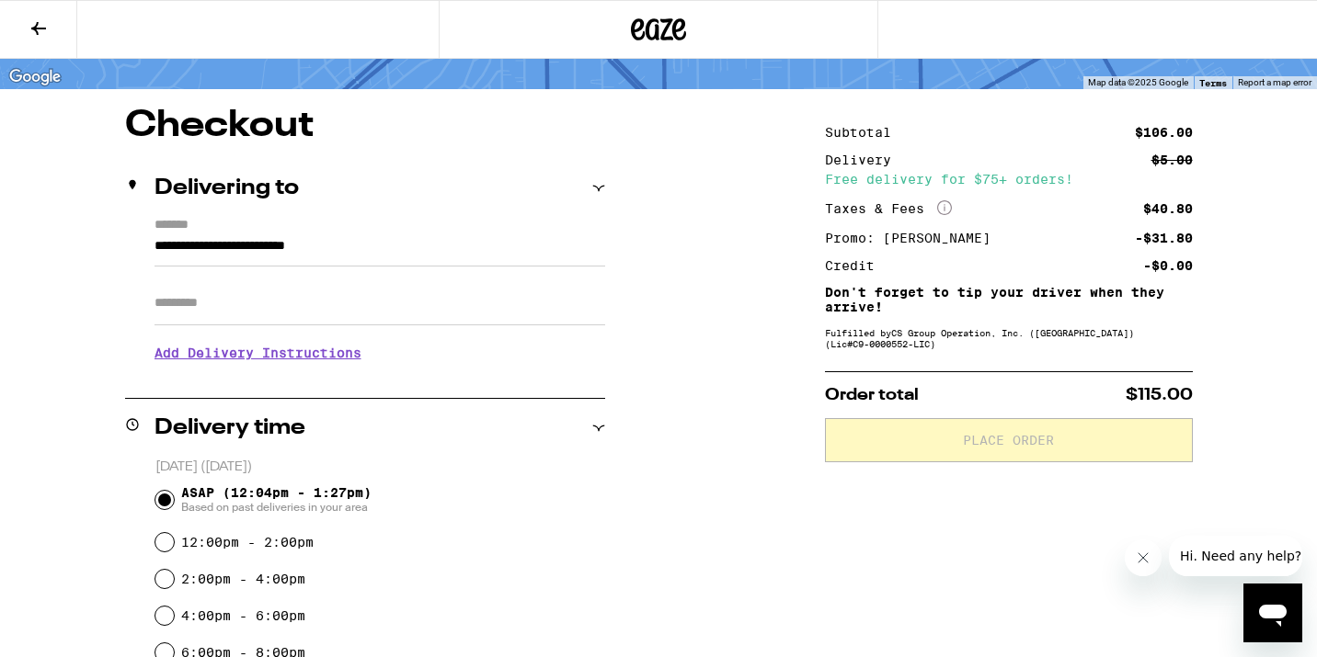
click at [289, 317] on input "Apt/Suite" at bounding box center [379, 303] width 451 height 44
type input "*****"
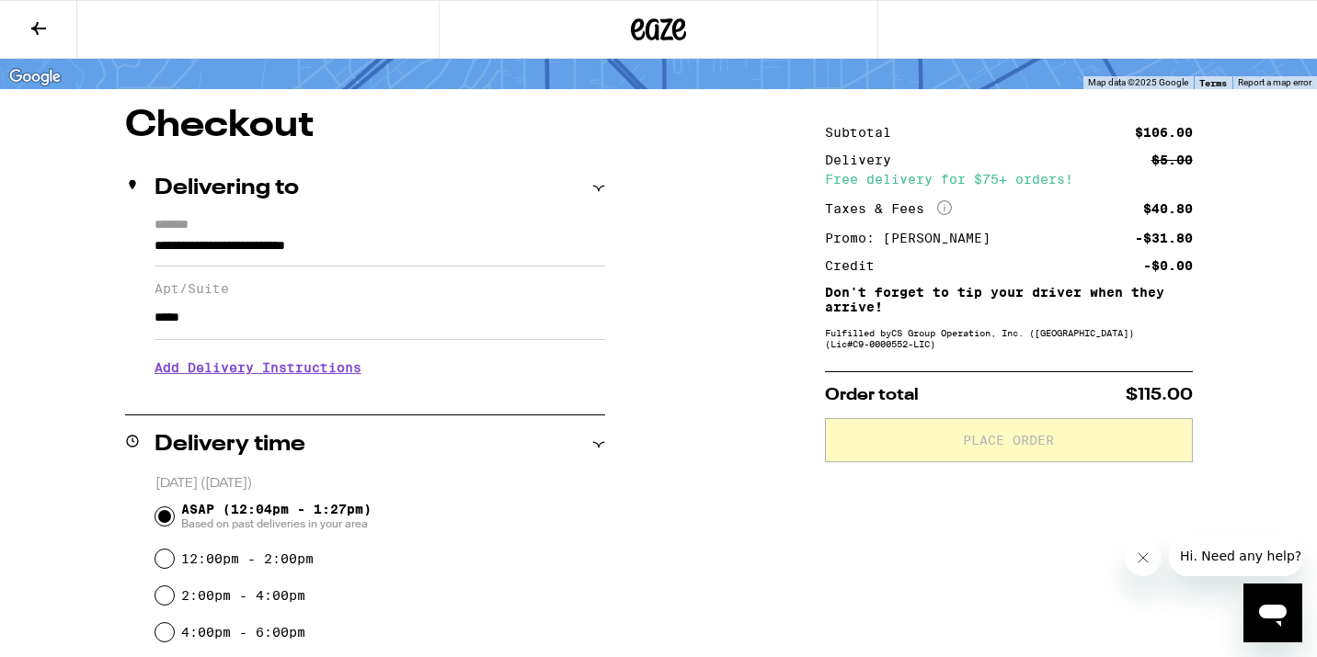
click at [289, 371] on h3 "Add Delivery Instructions" at bounding box center [379, 368] width 451 height 42
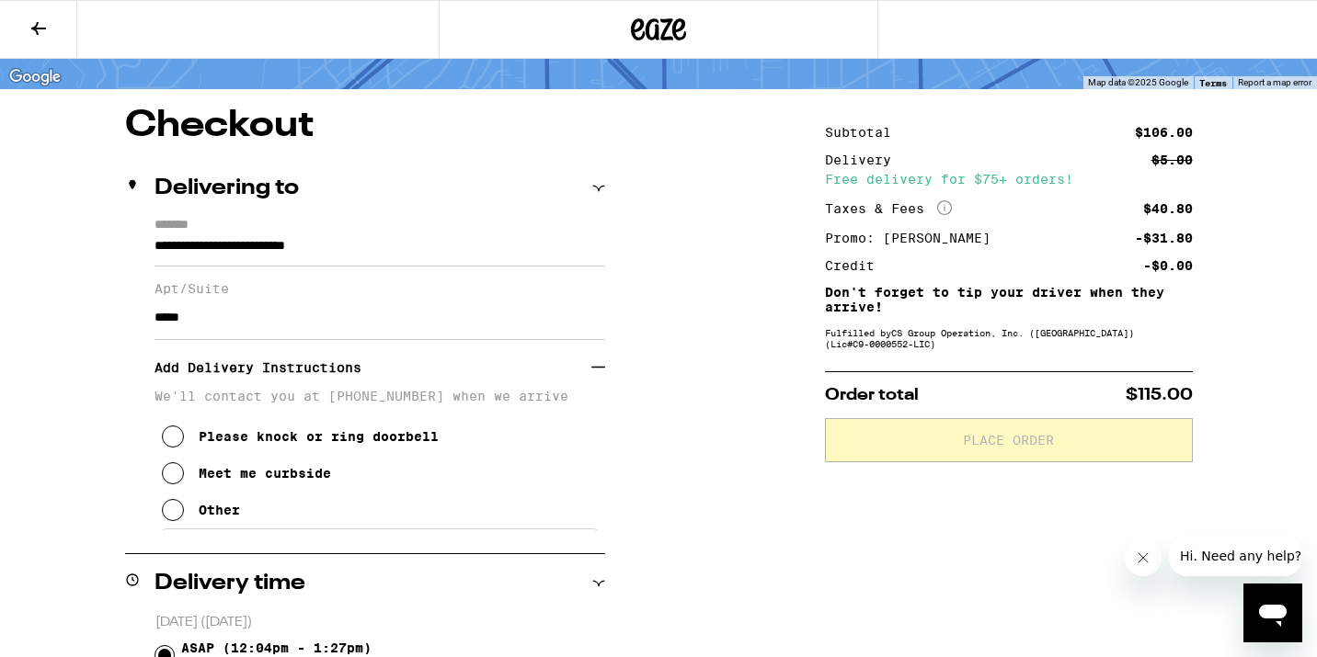
click at [219, 444] on div "Please knock or ring doorbell" at bounding box center [319, 436] width 240 height 15
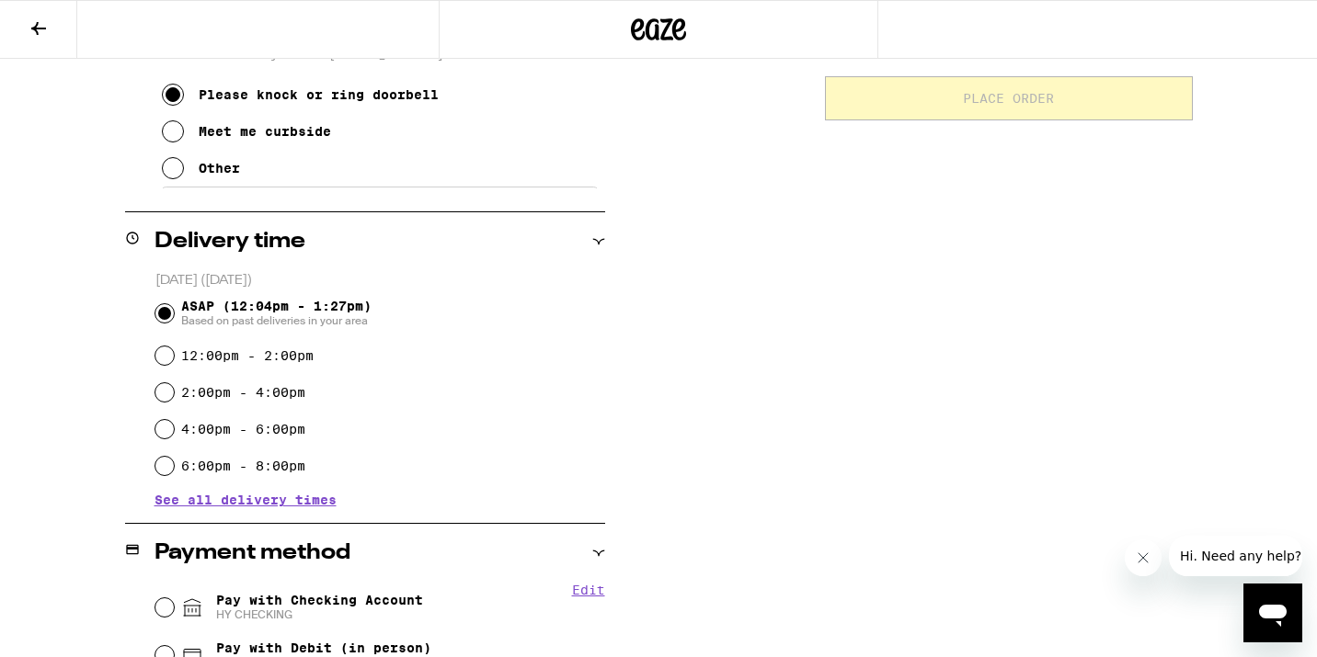
scroll to position [675, 0]
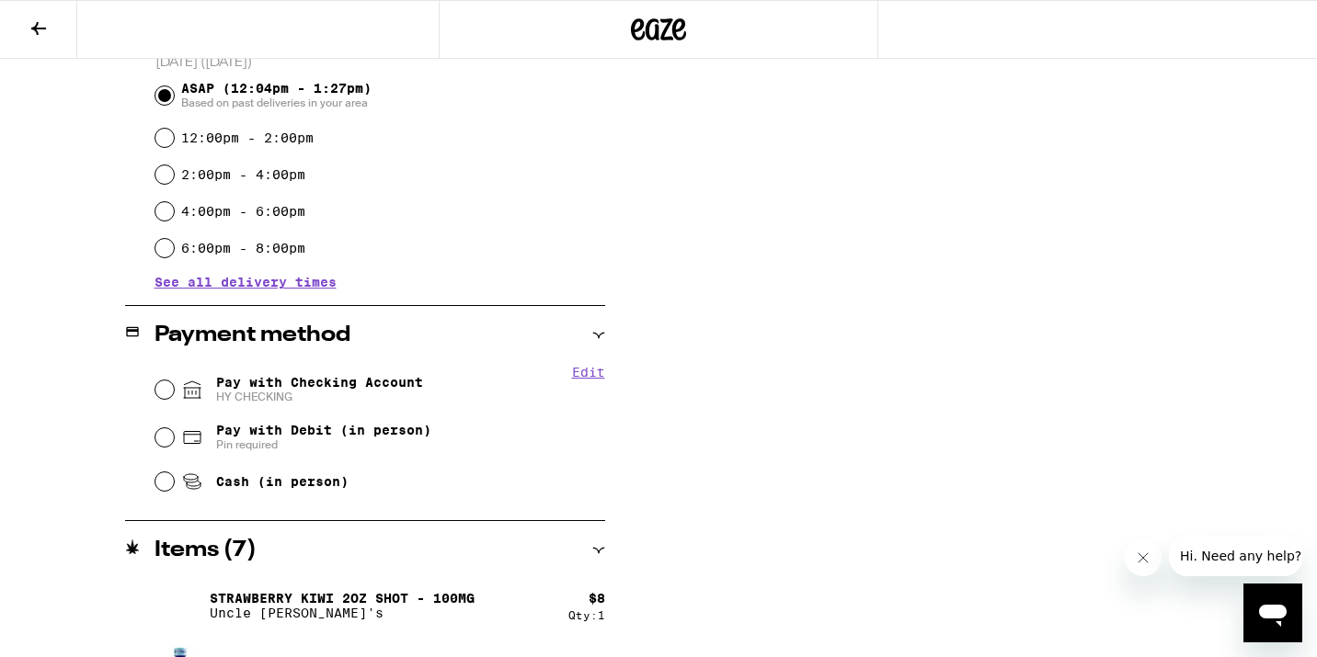
click at [243, 377] on span "Pay with Checking Account HY CHECKING" at bounding box center [319, 389] width 207 height 29
click at [174, 381] on input "Pay with Checking Account HY CHECKING" at bounding box center [164, 390] width 18 height 18
radio input "true"
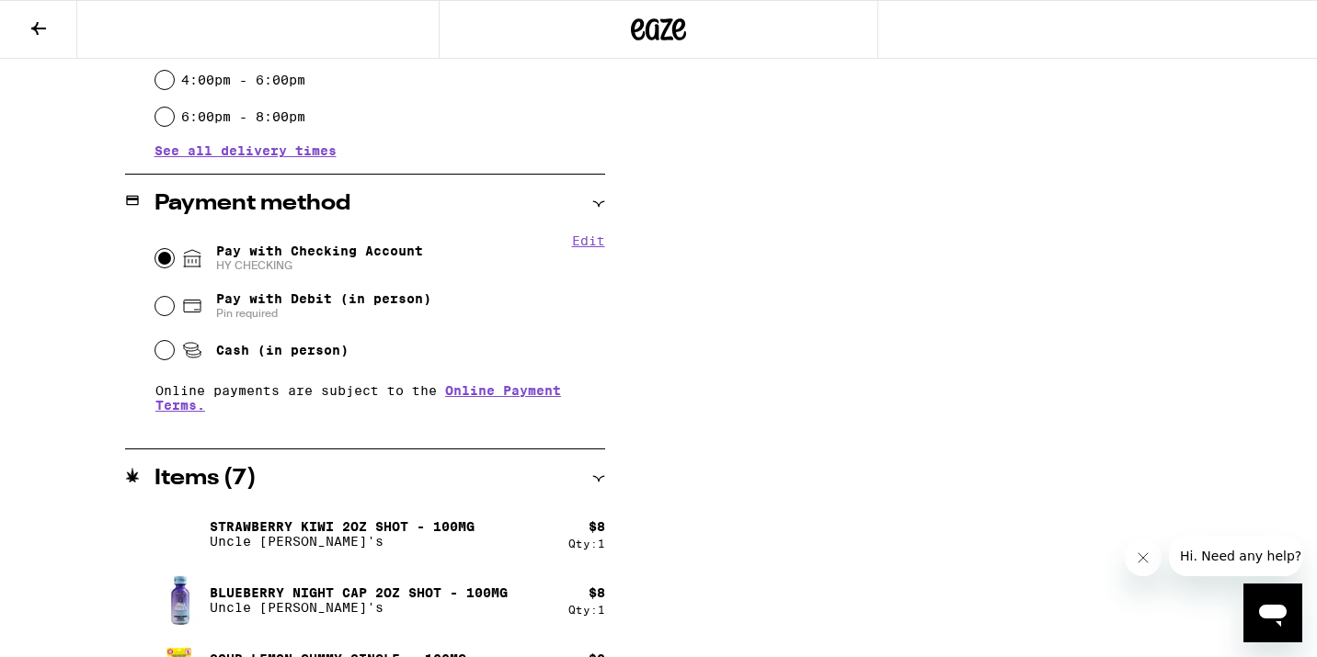
scroll to position [636, 0]
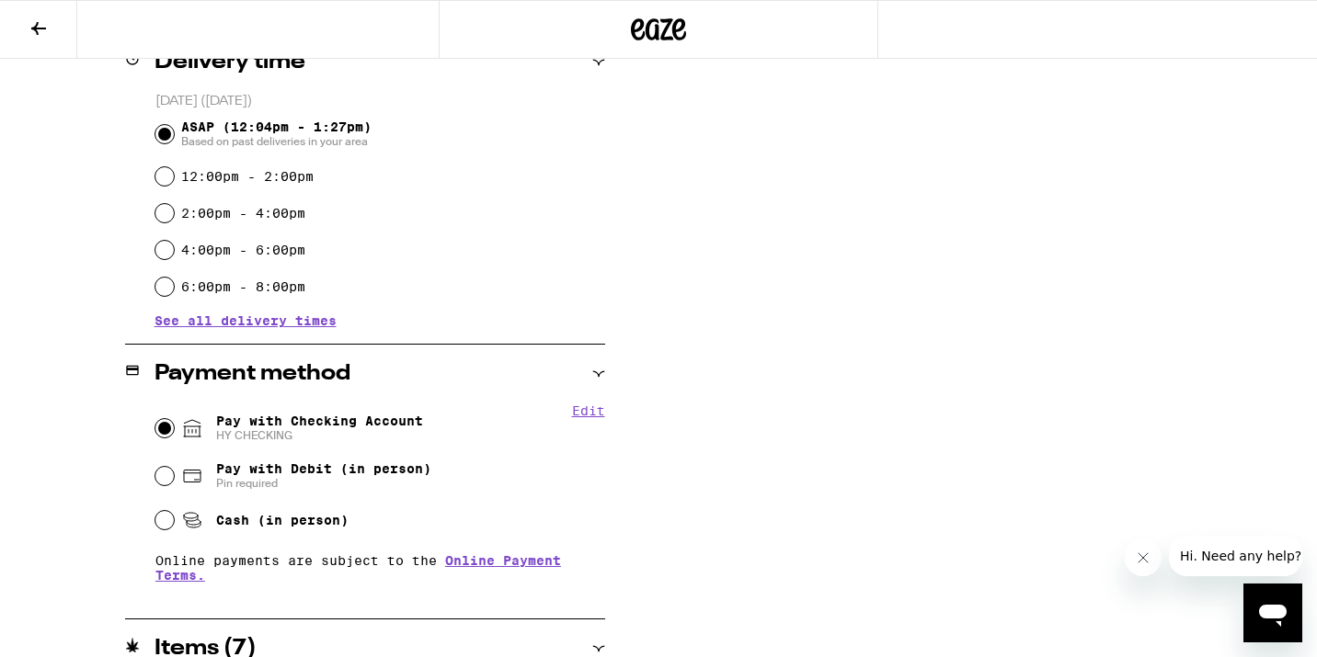
click at [225, 220] on label "2:00pm - 4:00pm" at bounding box center [243, 213] width 124 height 15
click at [174, 220] on input "2:00pm - 4:00pm" at bounding box center [164, 213] width 18 height 18
radio input "true"
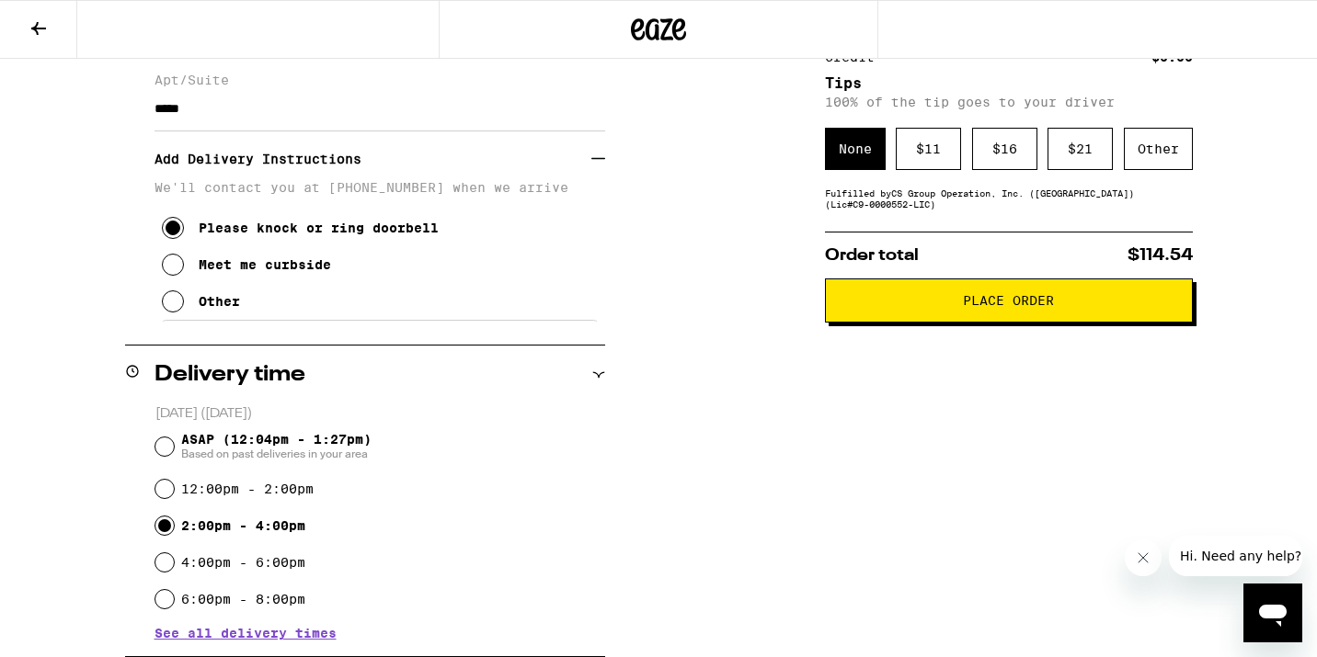
scroll to position [405, 0]
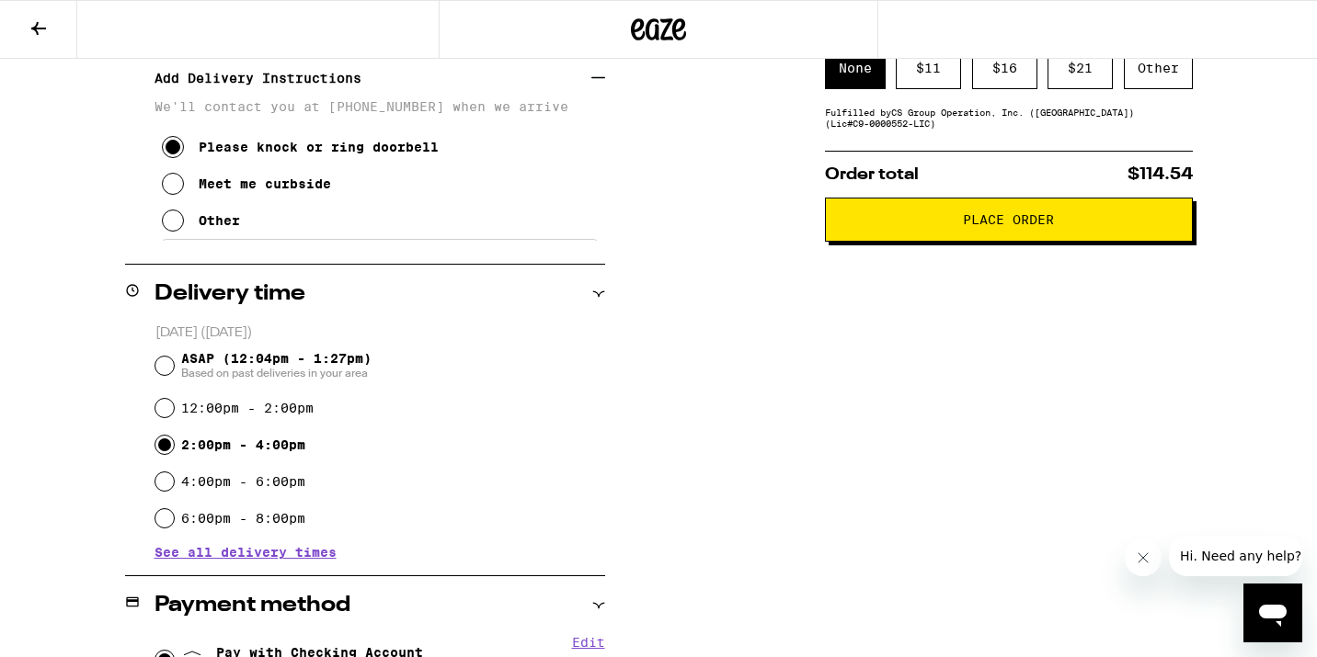
click at [188, 367] on span "ASAP (12:04pm - 1:27pm) Based on past deliveries in your area" at bounding box center [276, 365] width 190 height 29
click at [174, 367] on input "ASAP (12:04pm - 1:27pm) Based on past deliveries in your area" at bounding box center [164, 366] width 18 height 18
radio input "true"
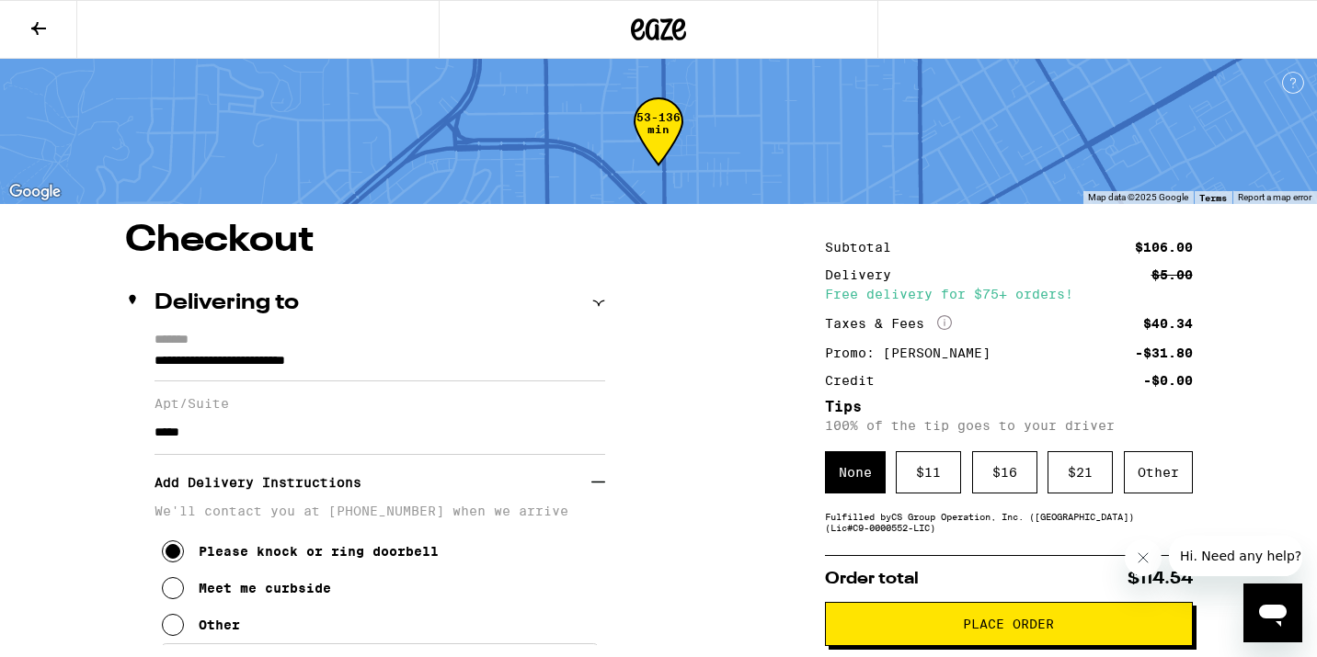
scroll to position [90, 0]
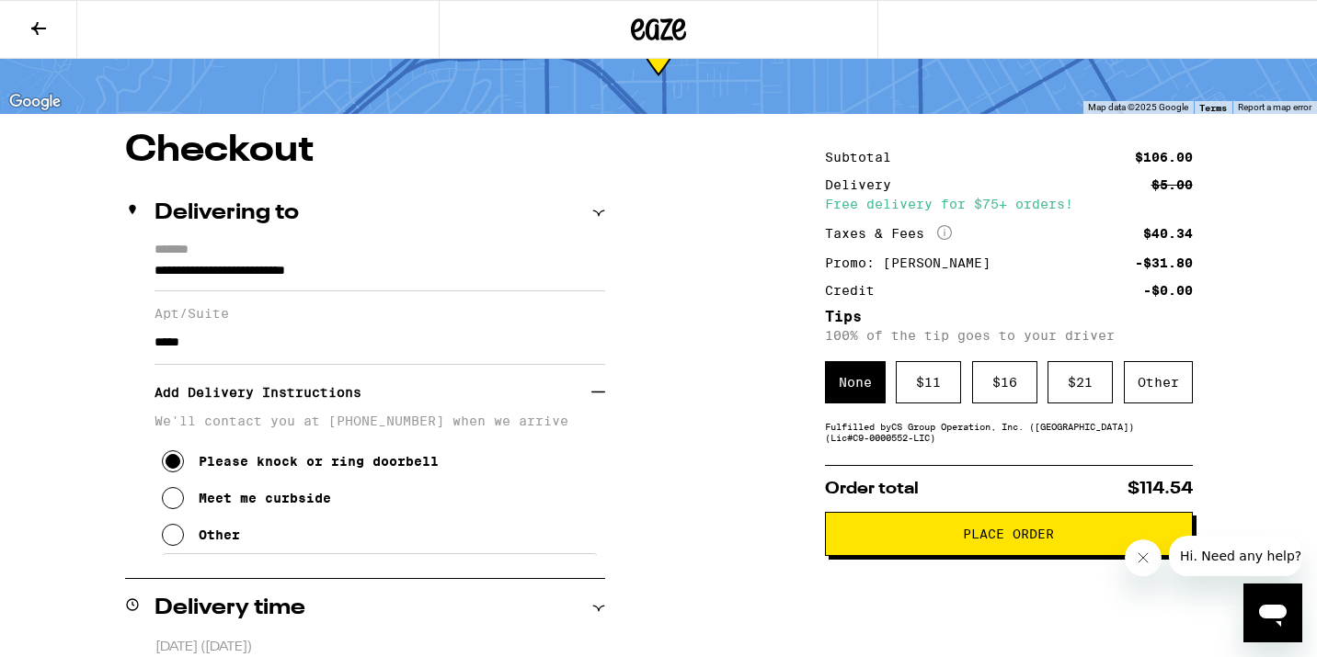
click at [1058, 530] on button "Place Order" at bounding box center [1009, 534] width 368 height 44
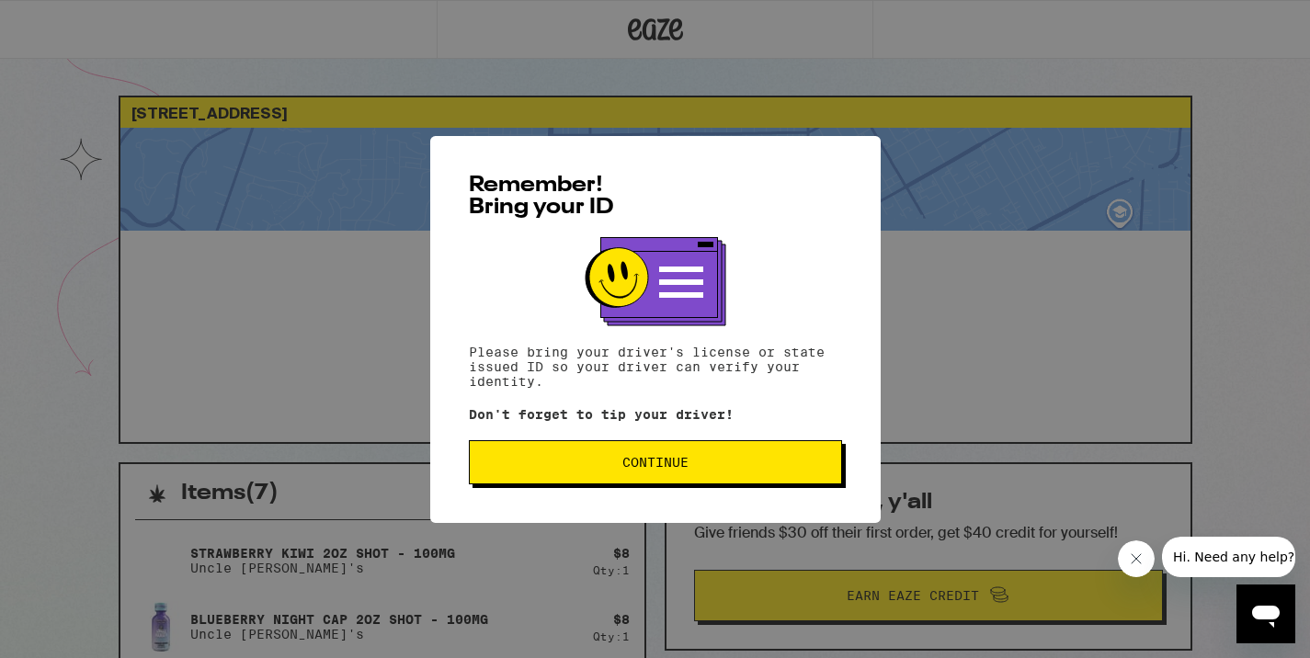
click at [802, 439] on div "Remember! Bring your ID Please bring your driver's license or state issued ID s…" at bounding box center [655, 329] width 451 height 387
click at [794, 457] on button "Continue" at bounding box center [655, 462] width 373 height 44
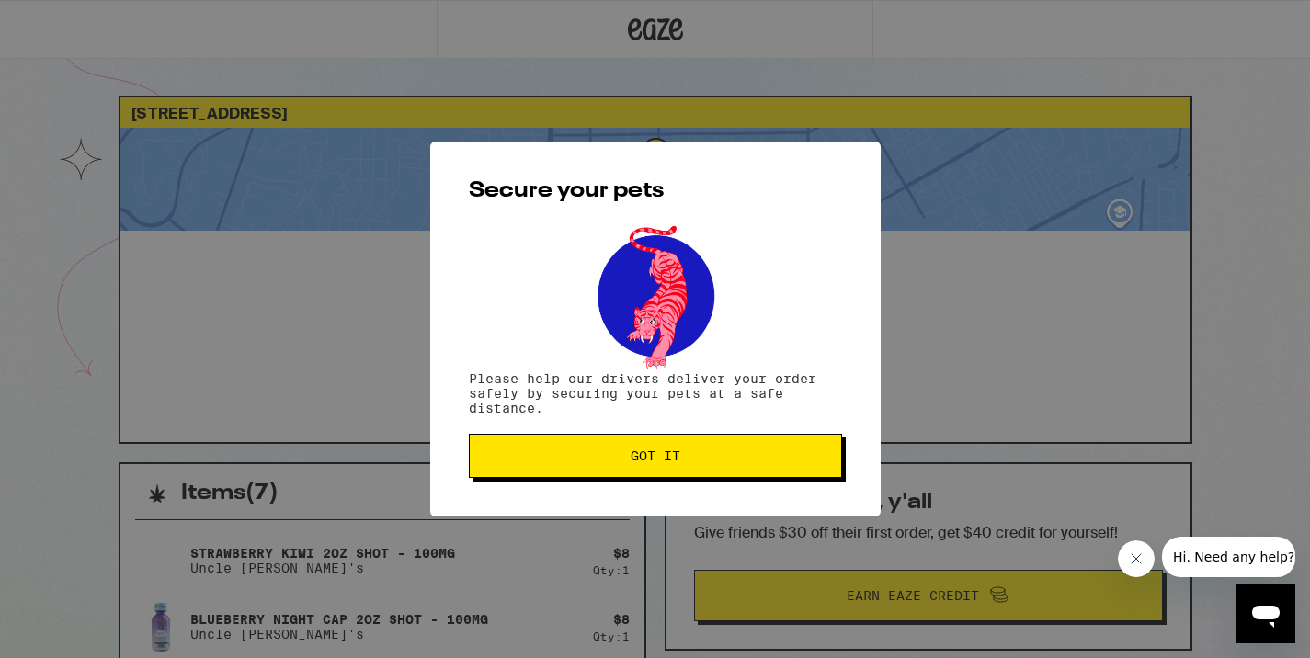
click at [708, 477] on button "Got it" at bounding box center [655, 456] width 373 height 44
